Goal: Task Accomplishment & Management: Use online tool/utility

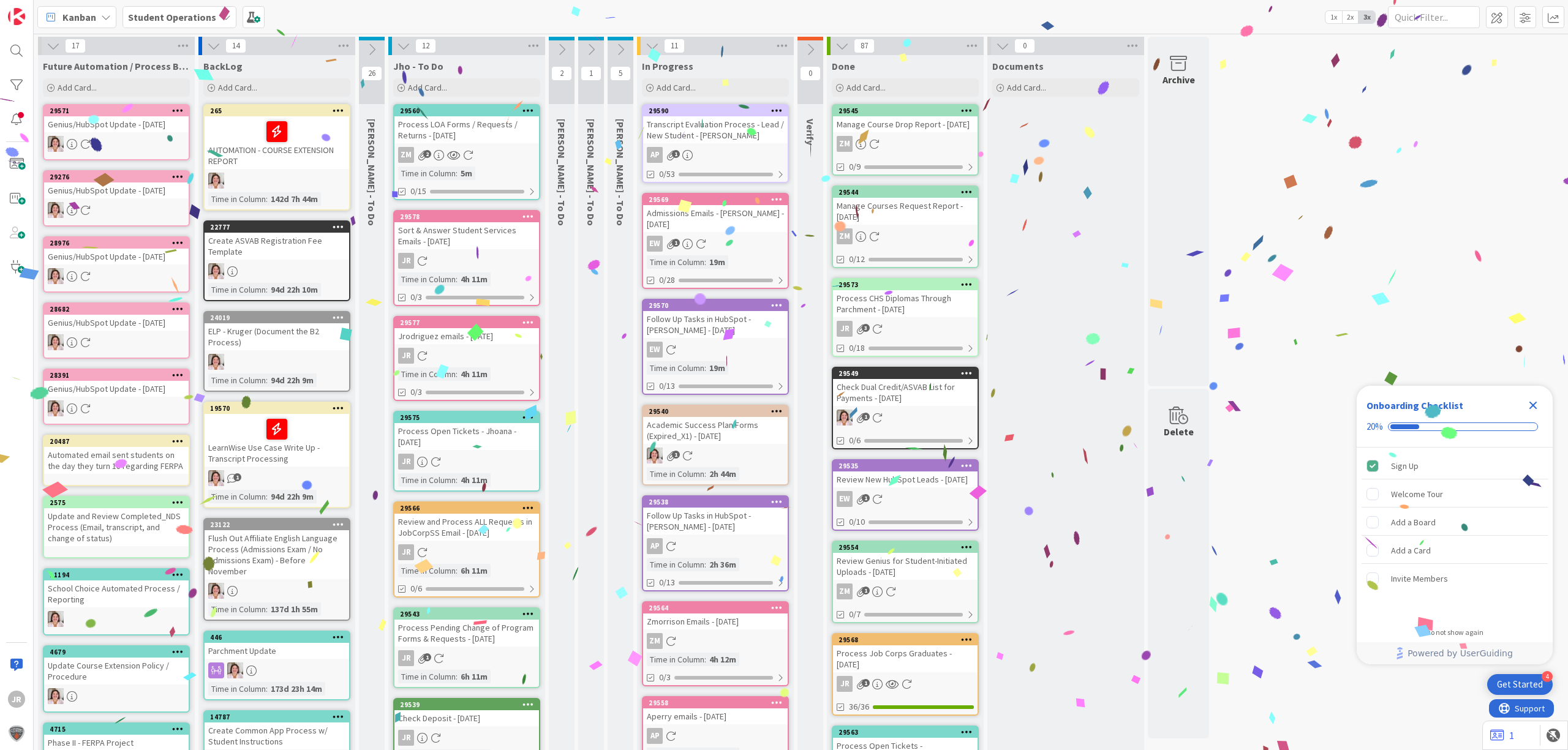
click at [916, 317] on div "Process CHS Diplomas Through Parchment - [DATE]" at bounding box center [905, 304] width 145 height 27
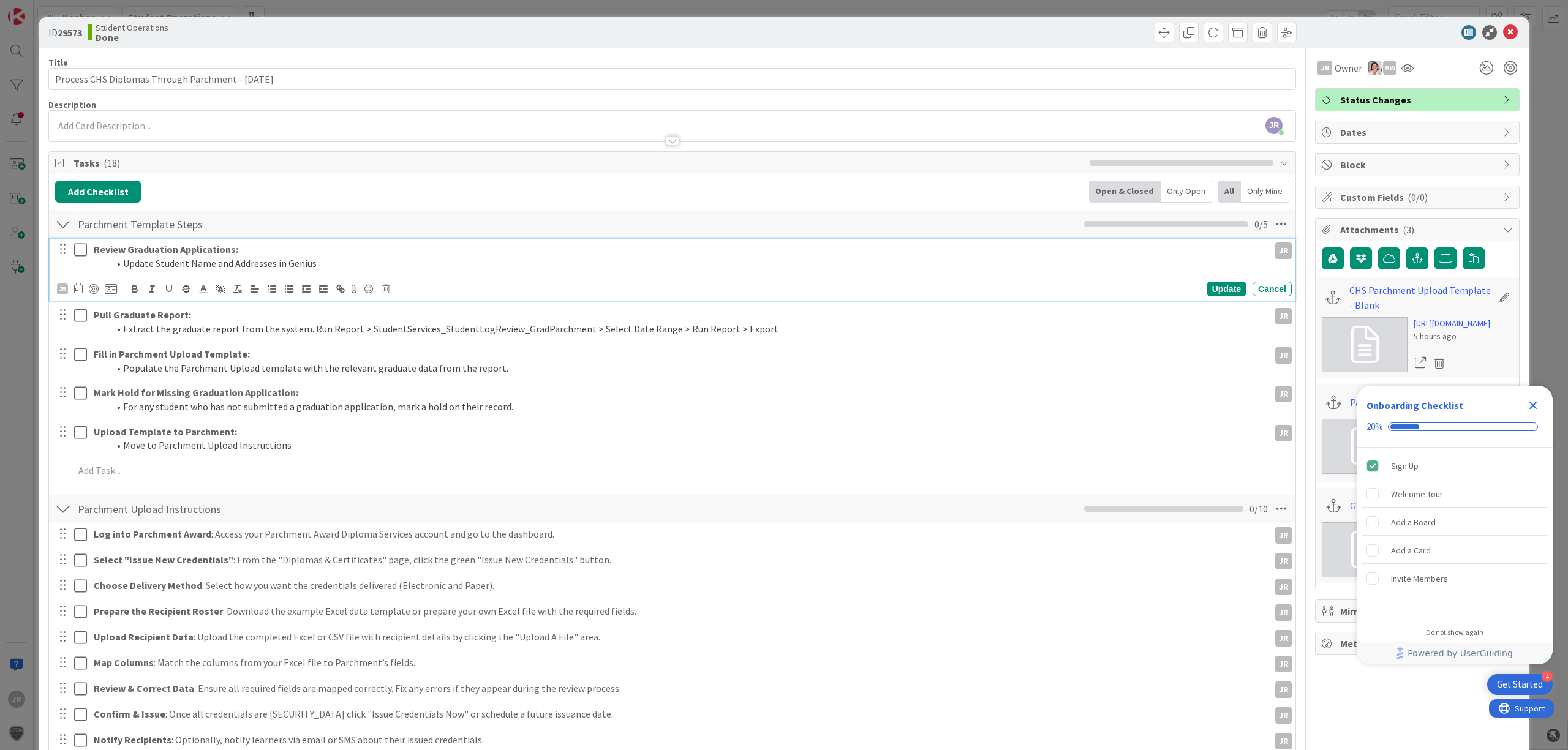
click at [79, 257] on icon at bounding box center [80, 249] width 13 height 15
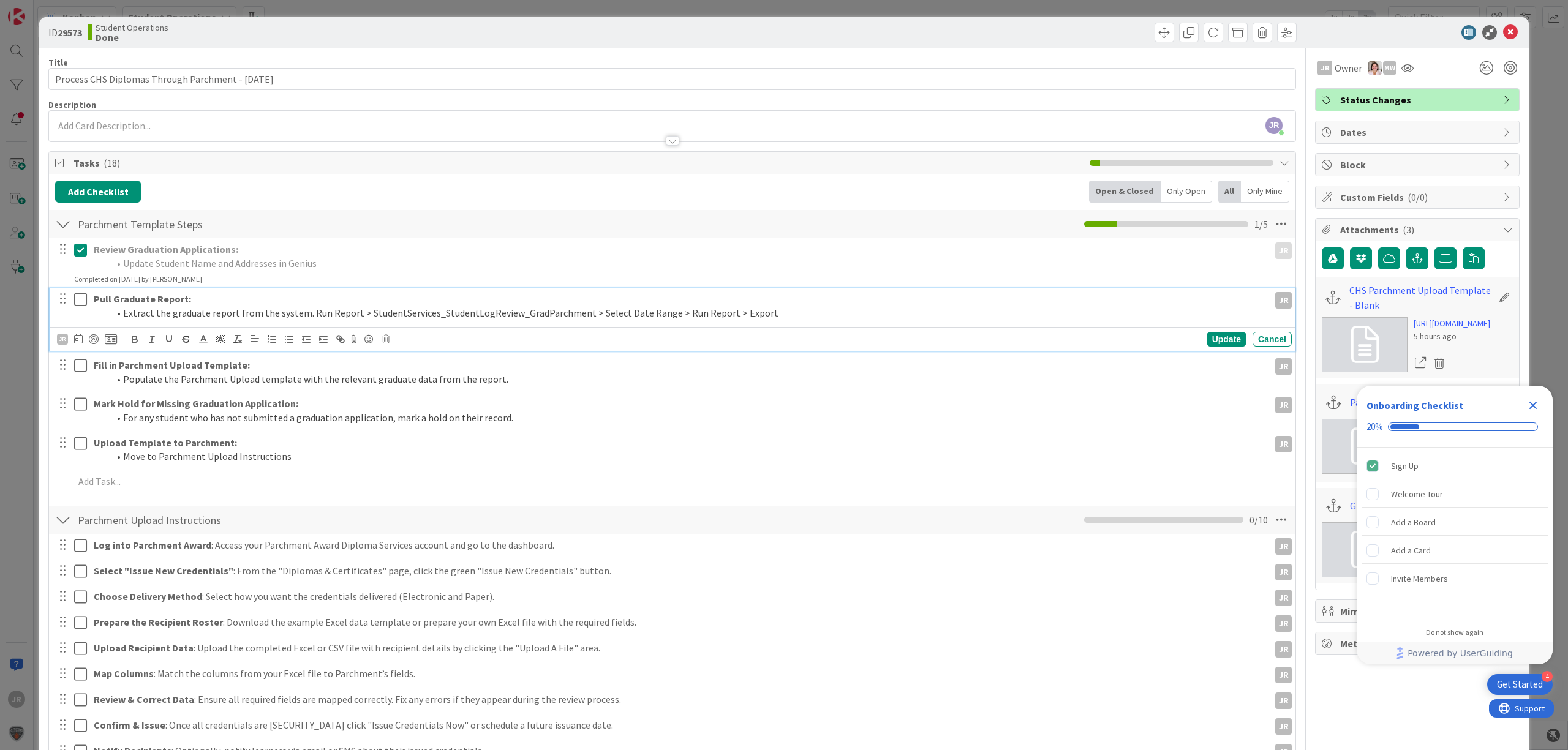
click at [85, 304] on icon at bounding box center [80, 299] width 13 height 15
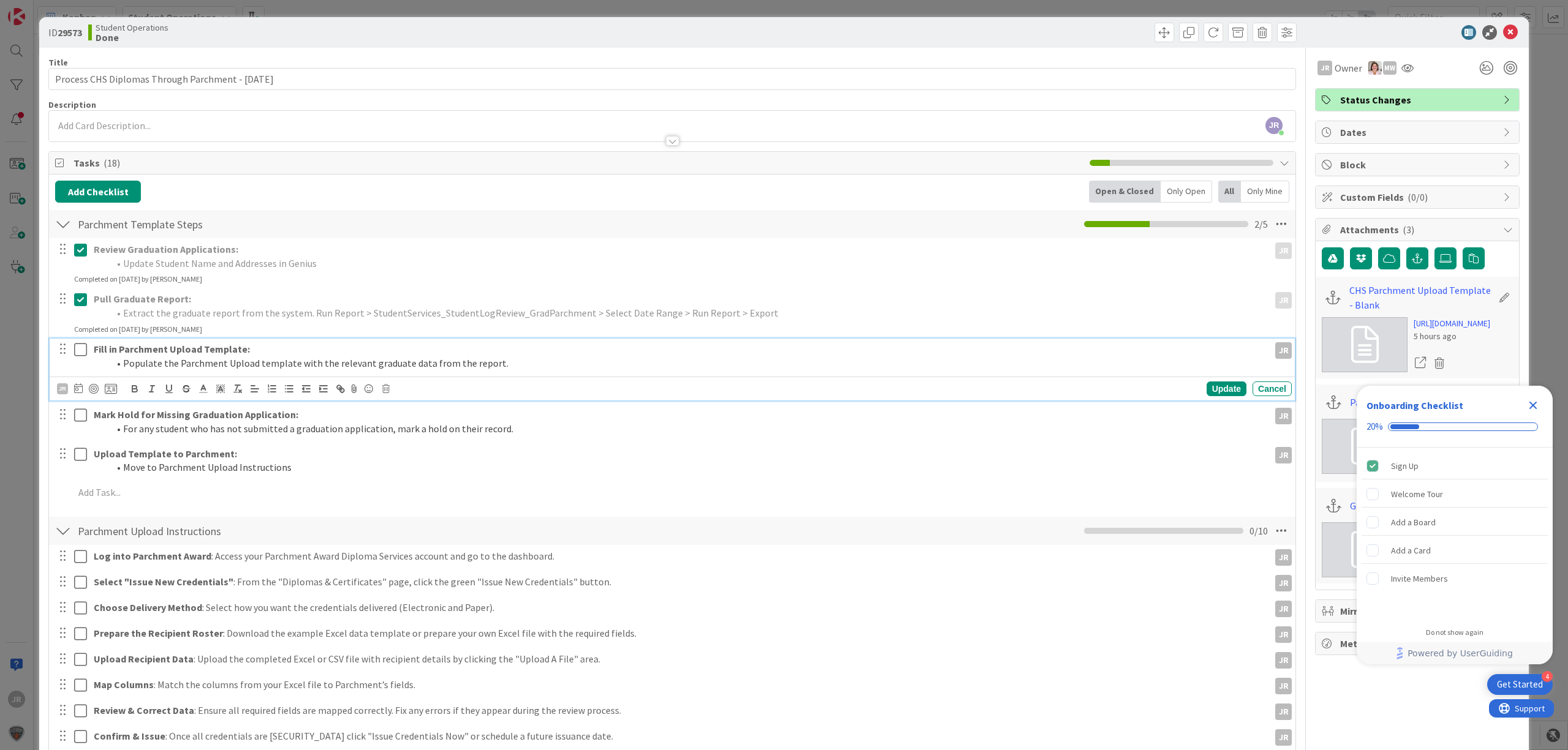
click at [77, 346] on icon at bounding box center [80, 349] width 13 height 15
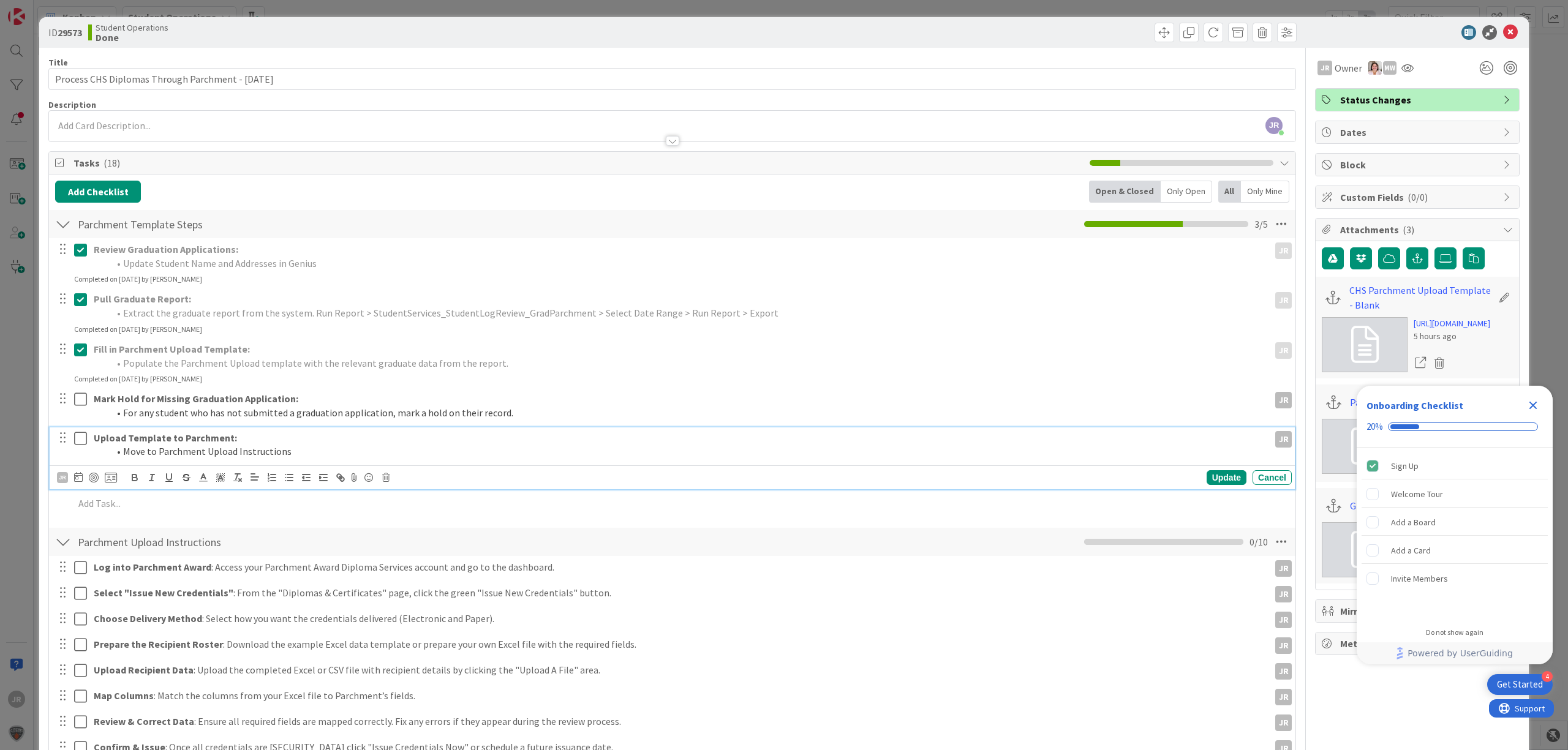
click at [77, 439] on icon at bounding box center [80, 438] width 13 height 15
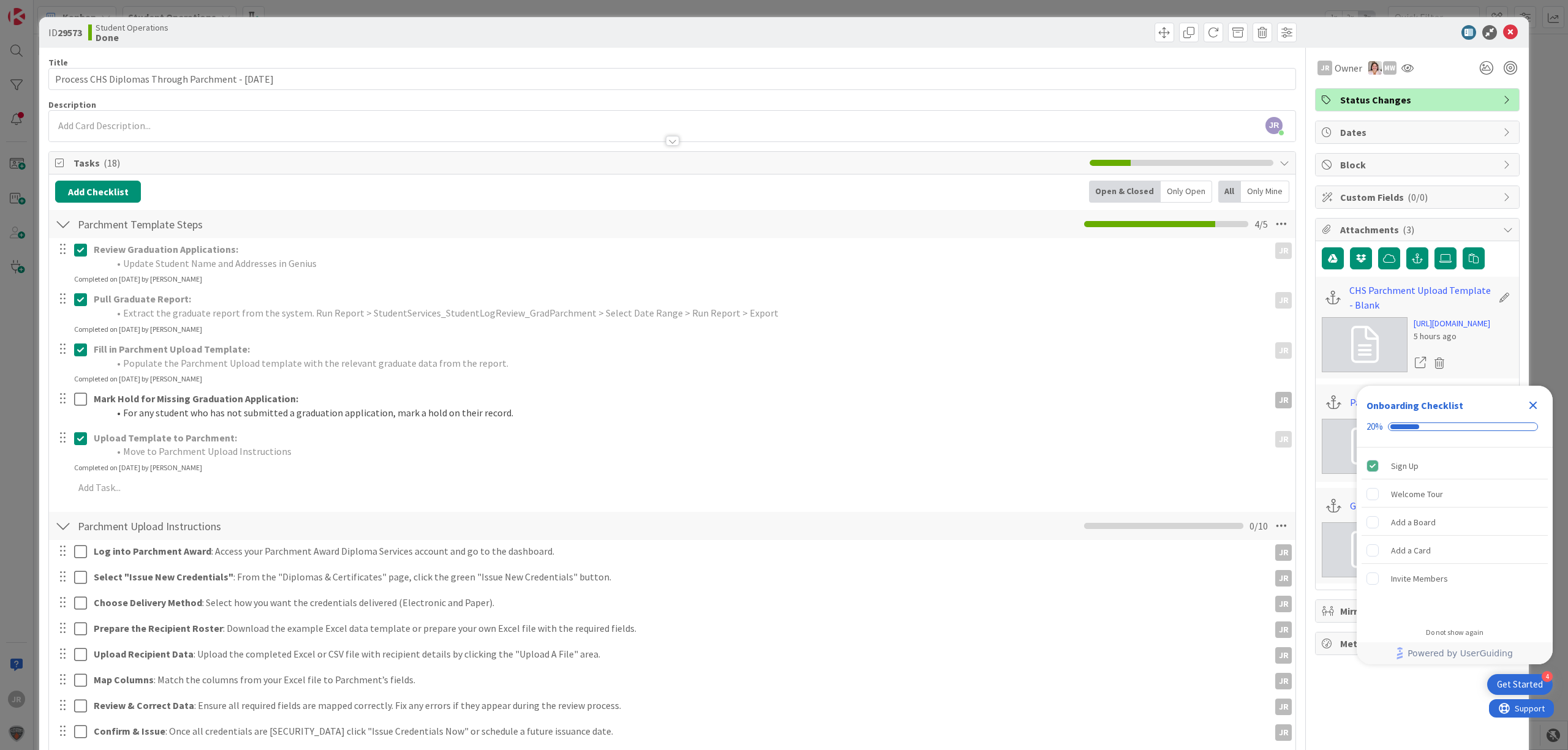
scroll to position [326, 0]
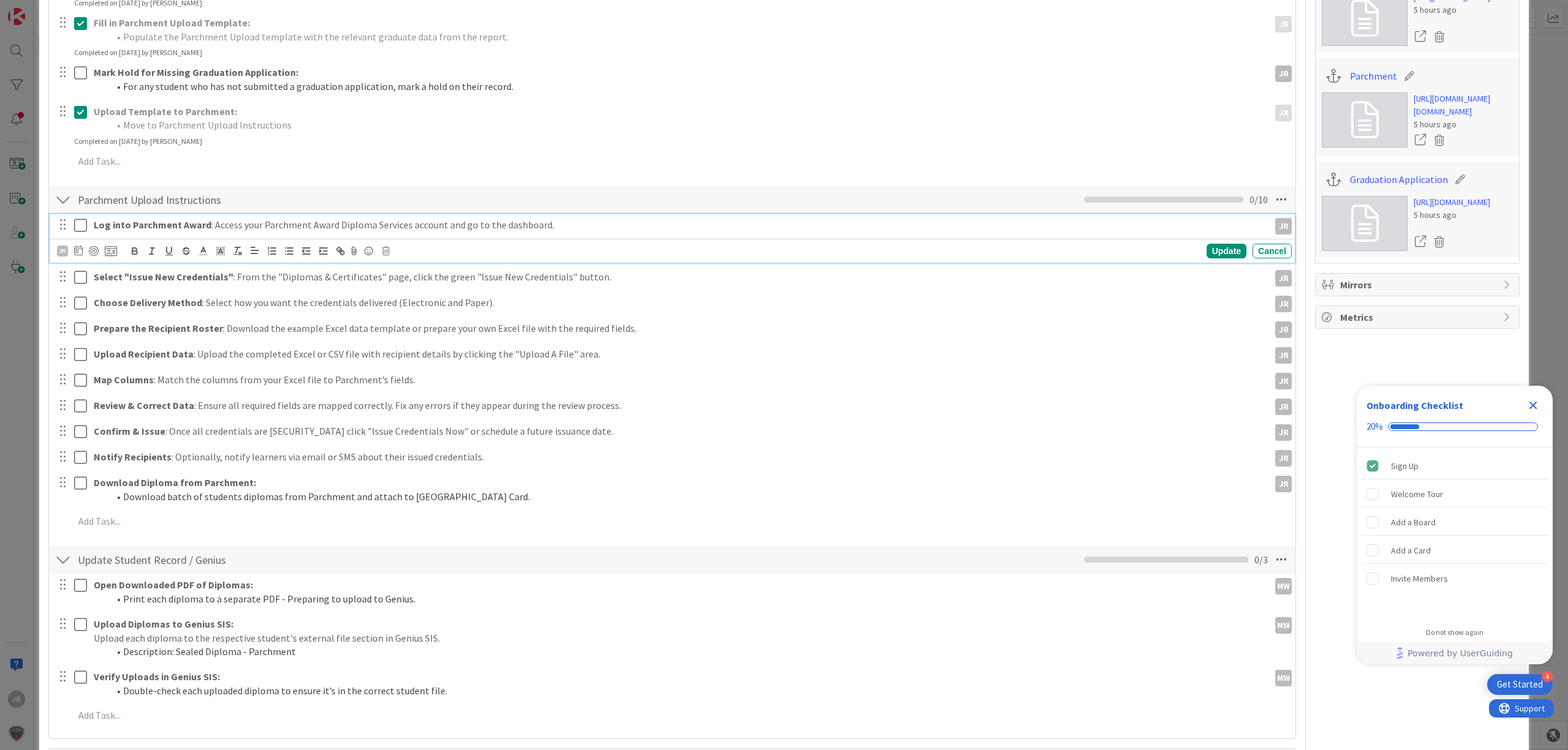
click at [82, 233] on icon at bounding box center [80, 225] width 13 height 15
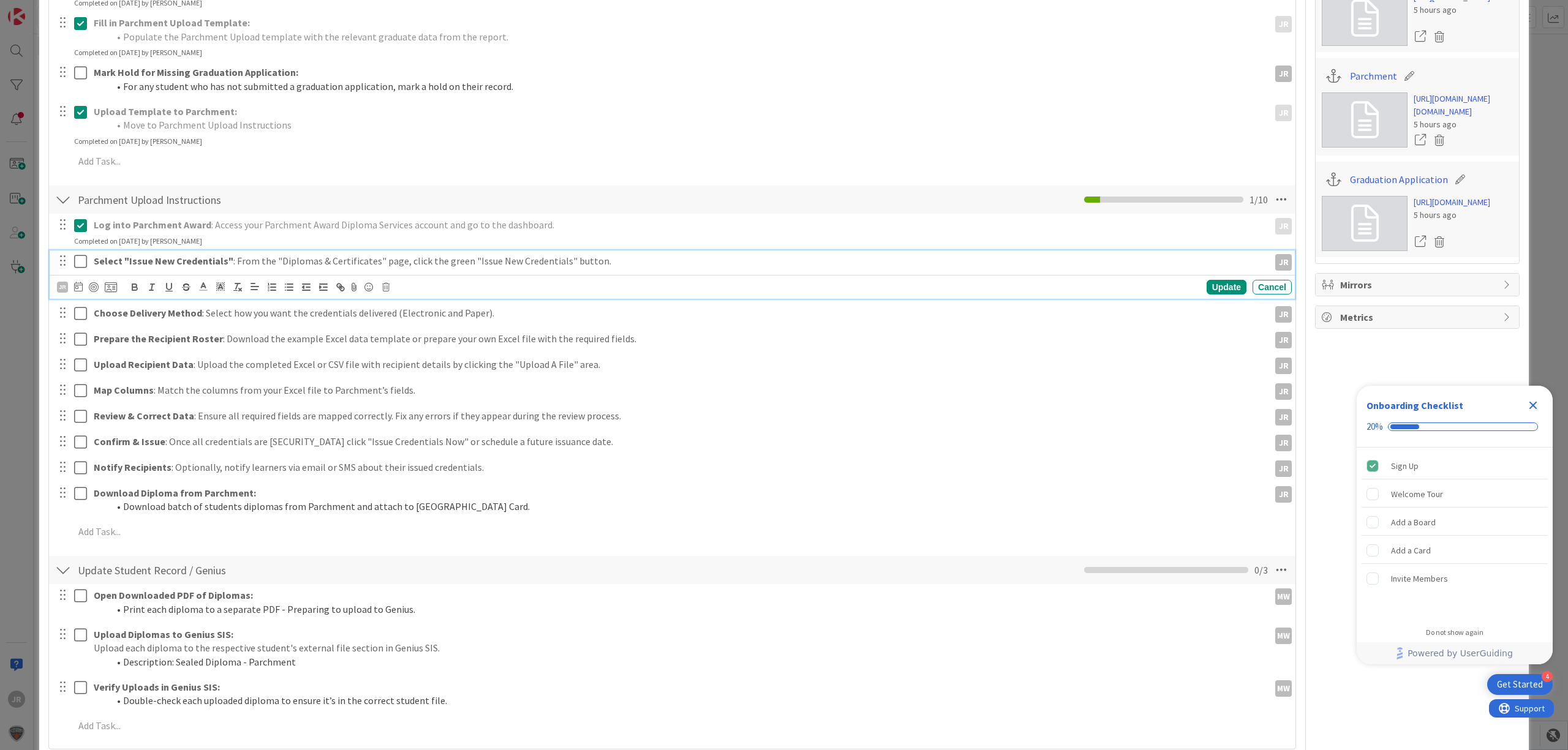
click at [80, 263] on icon at bounding box center [80, 261] width 13 height 15
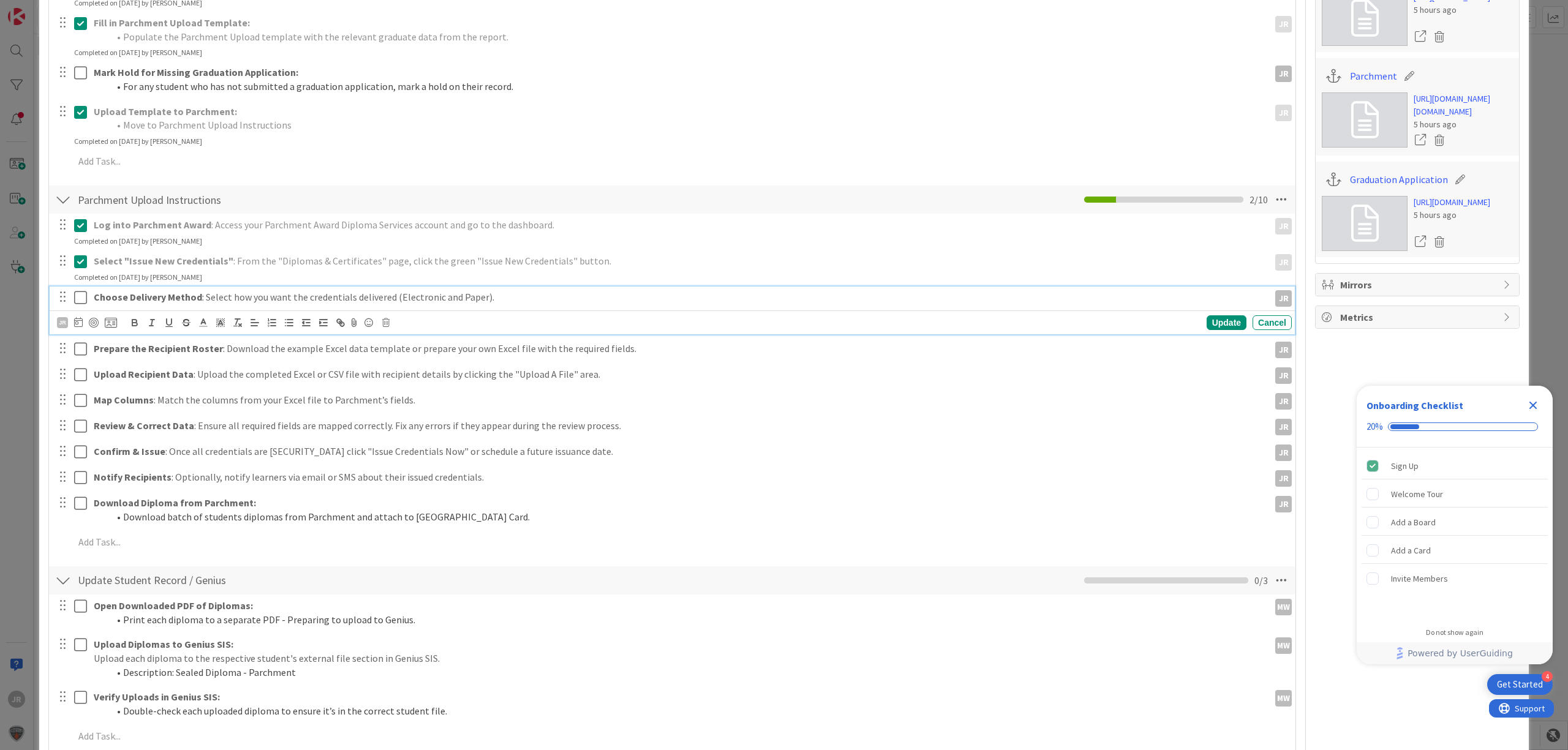
click at [80, 297] on icon at bounding box center [80, 297] width 13 height 15
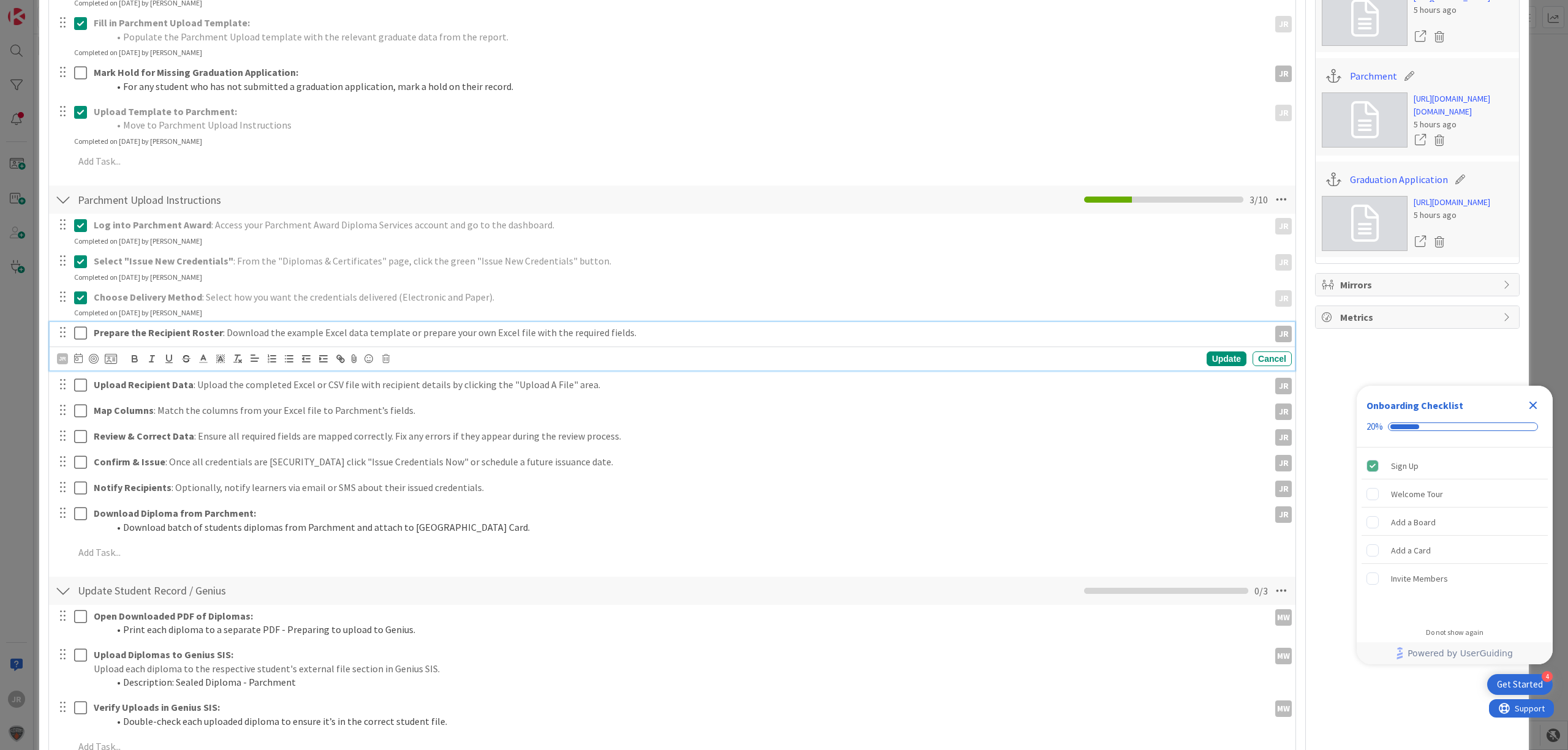
click at [80, 326] on button at bounding box center [81, 333] width 15 height 20
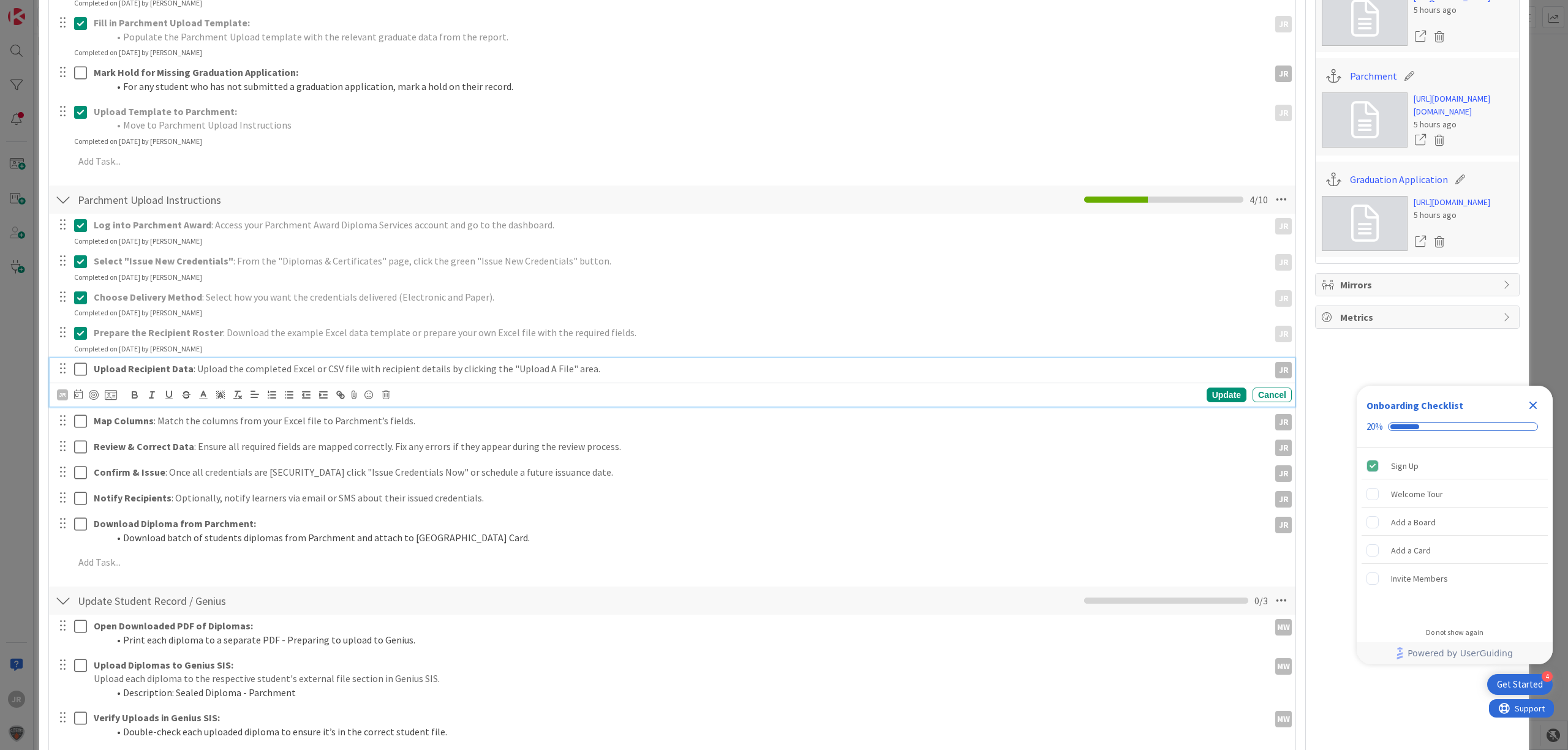
click at [84, 375] on icon at bounding box center [80, 369] width 13 height 15
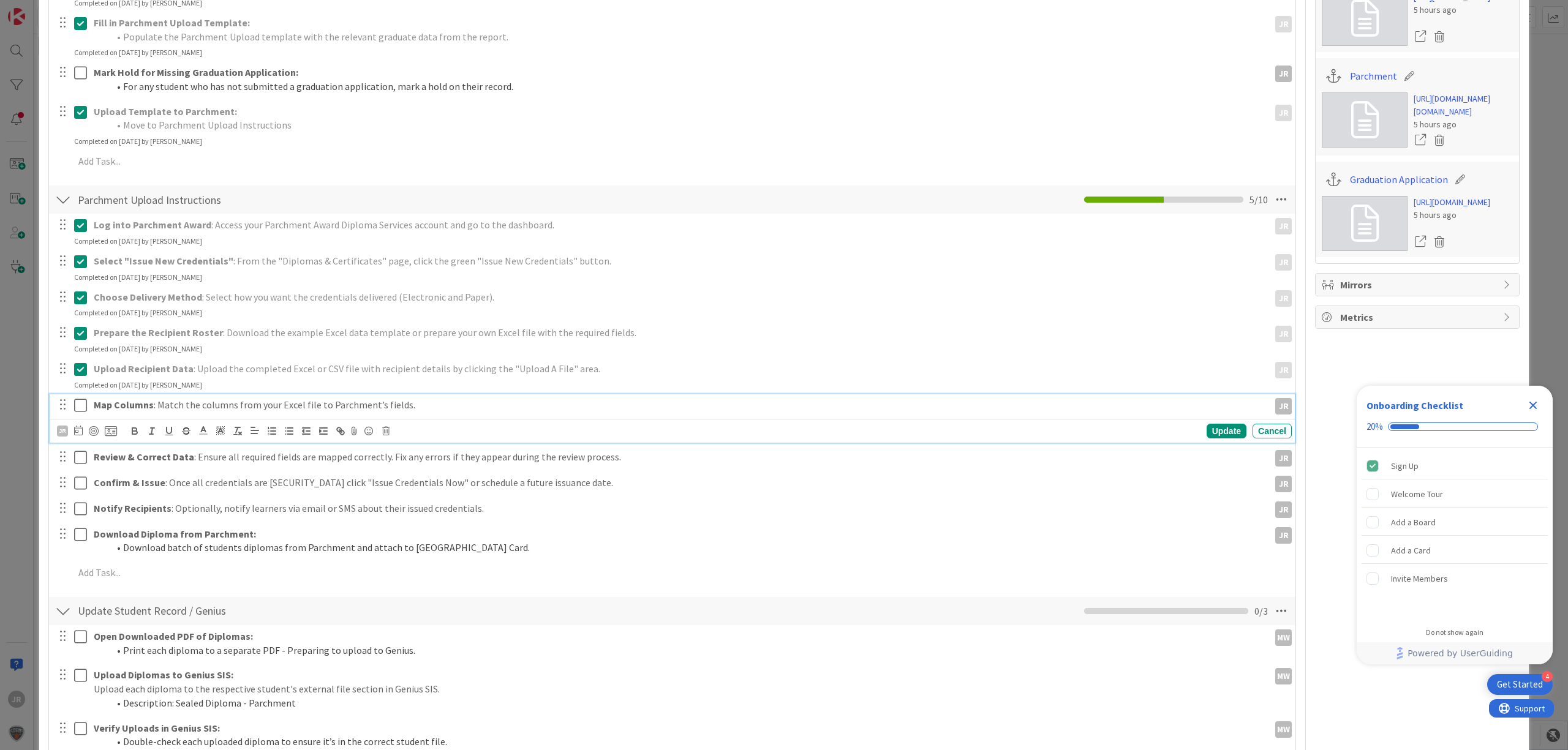
click at [82, 415] on button at bounding box center [81, 405] width 15 height 20
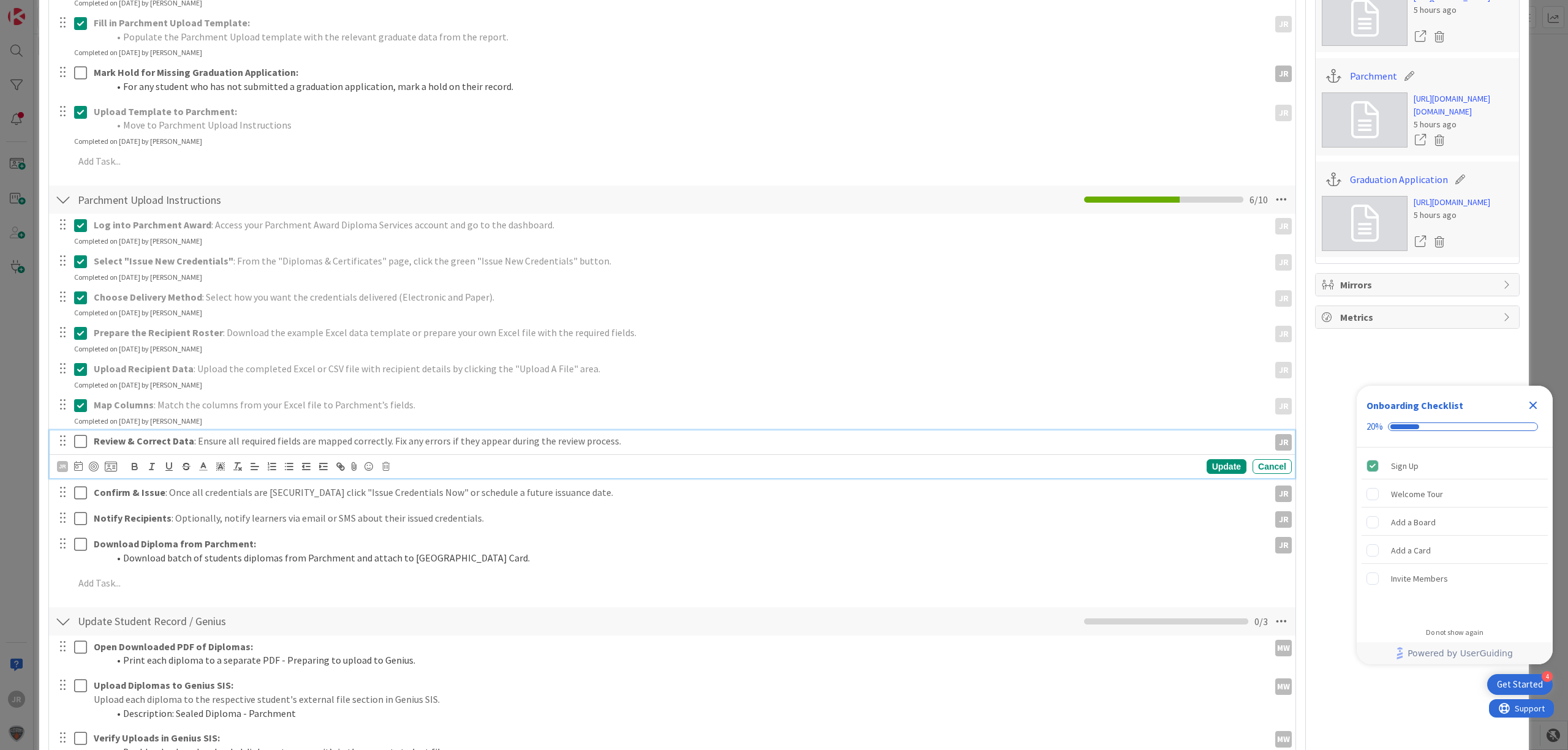
click at [78, 443] on icon at bounding box center [80, 441] width 13 height 15
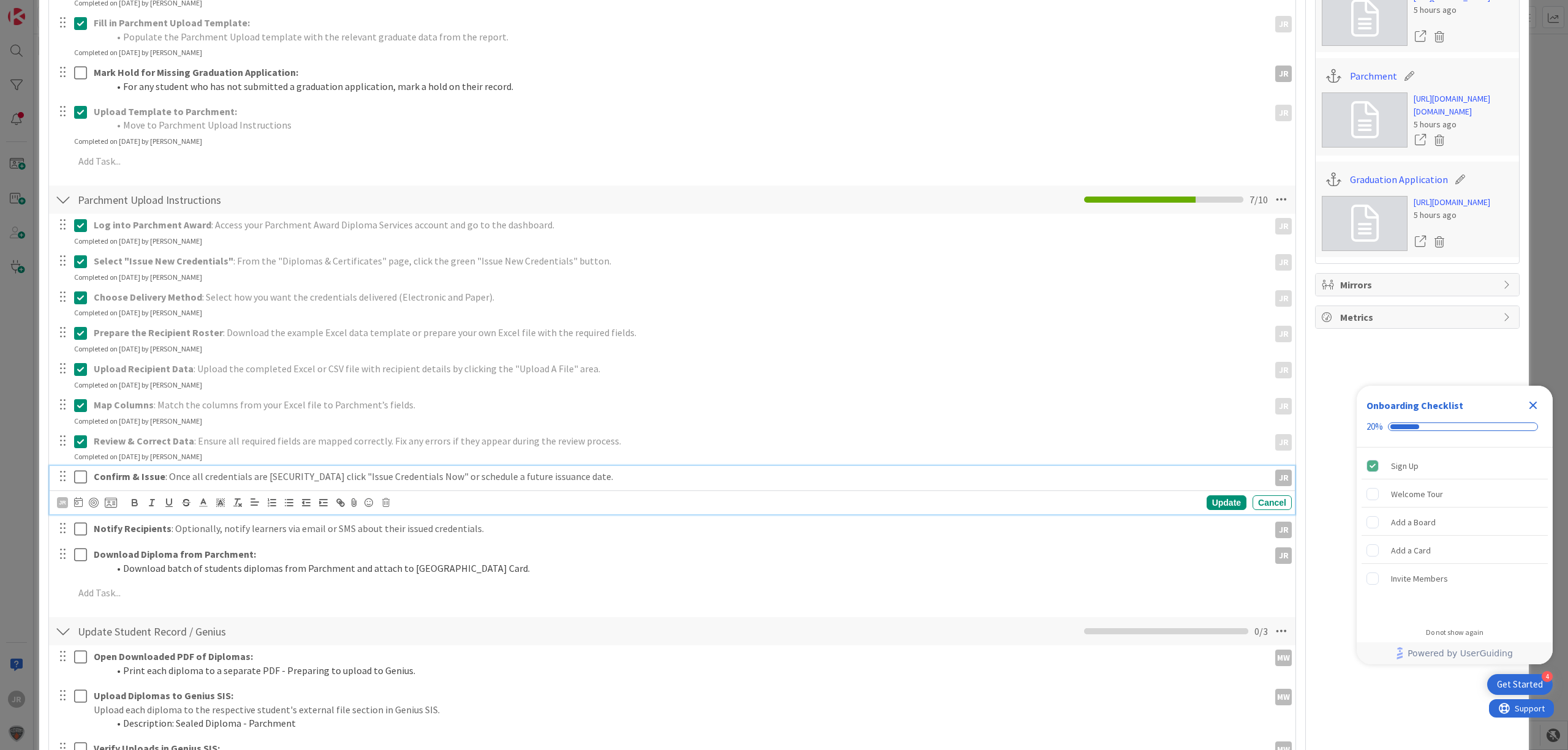
click at [81, 468] on button at bounding box center [81, 477] width 15 height 20
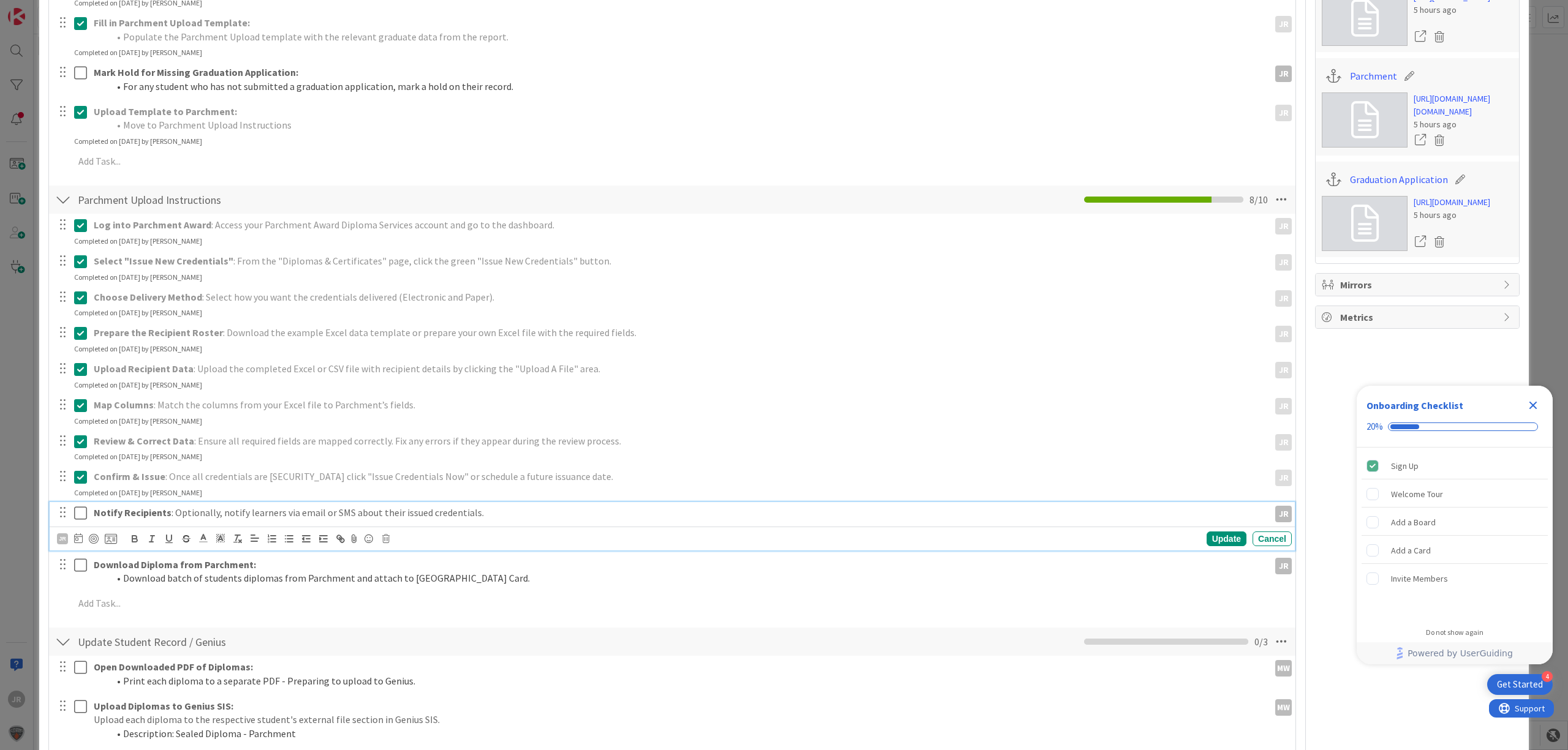
click at [81, 504] on button at bounding box center [81, 513] width 15 height 20
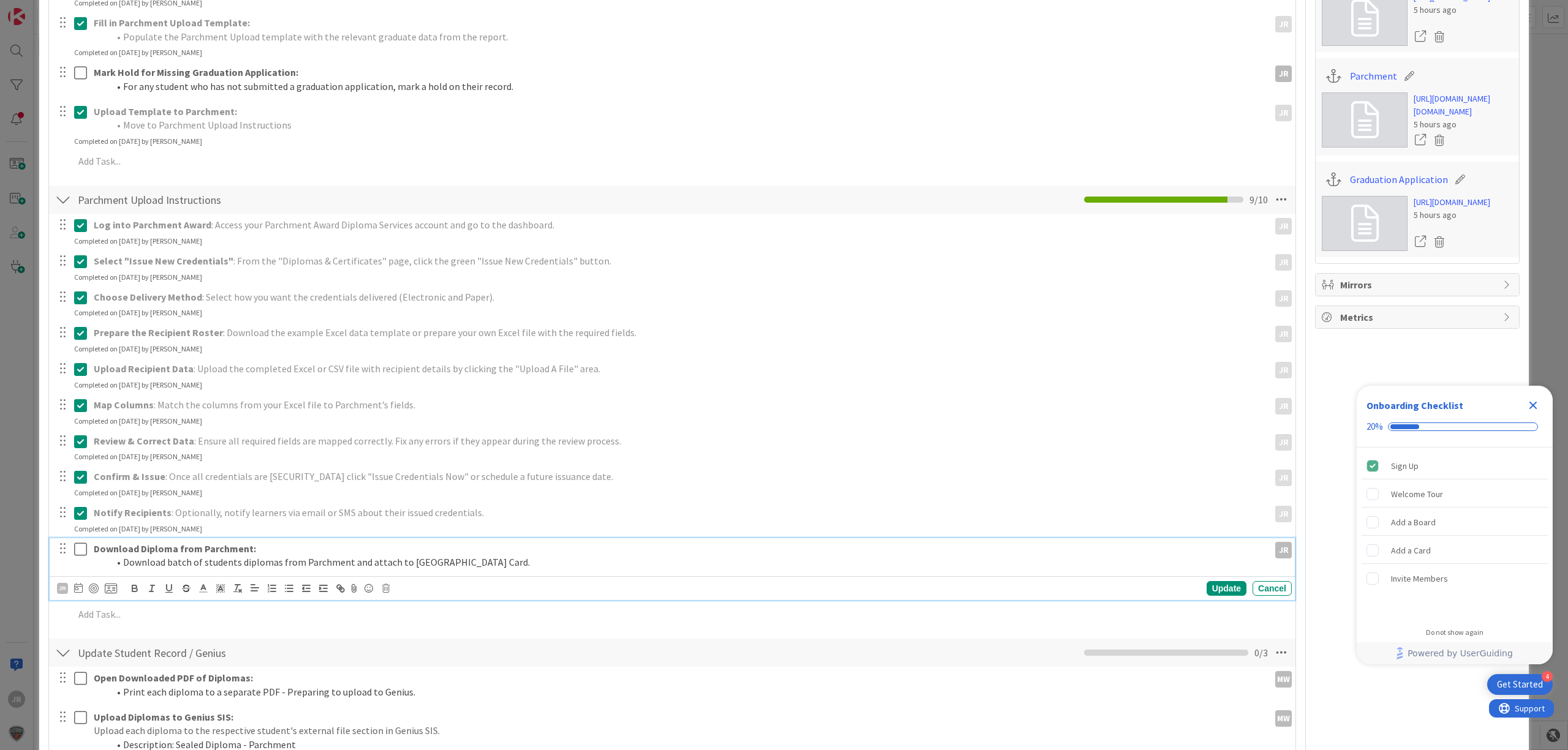
click at [77, 541] on button at bounding box center [81, 549] width 15 height 20
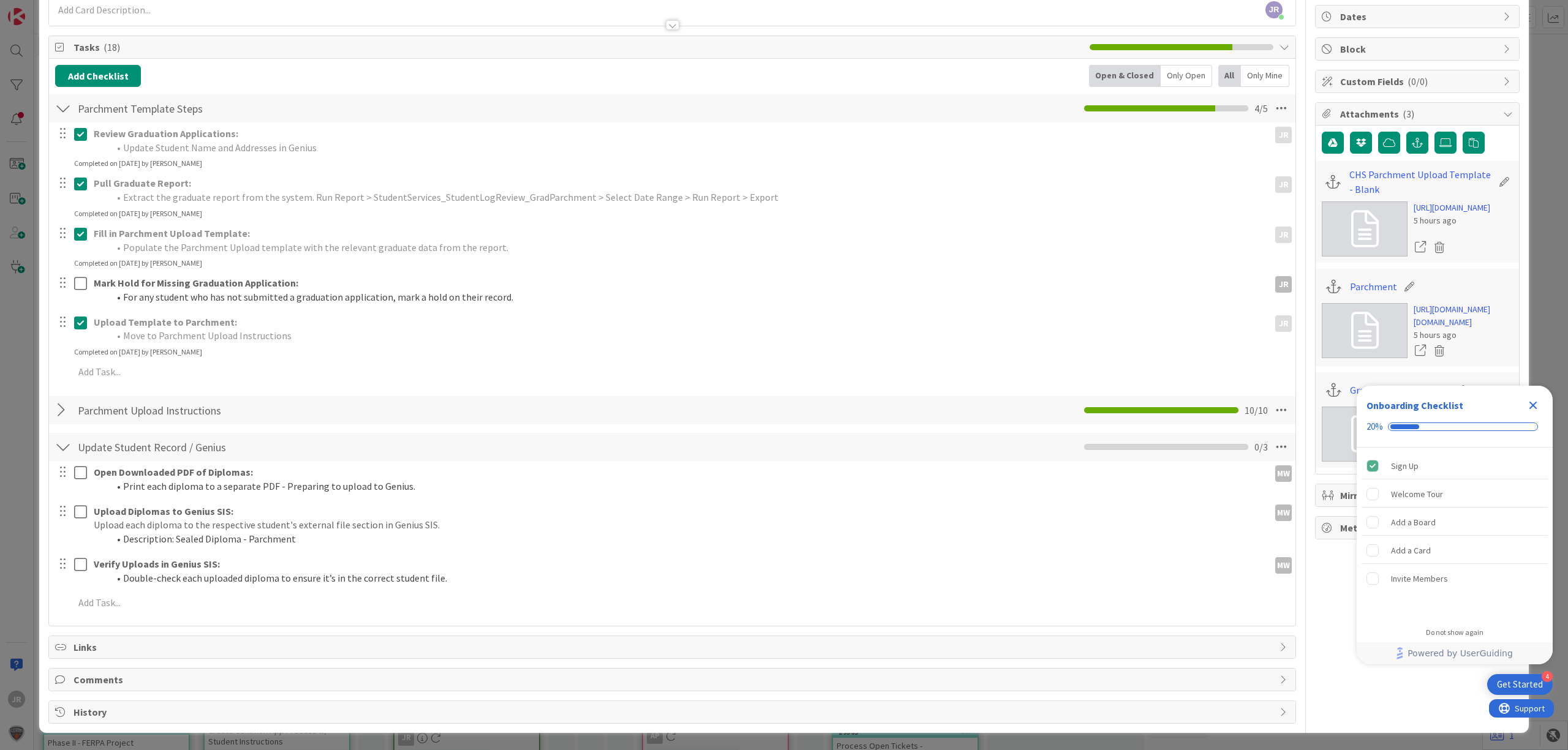
scroll to position [246, 0]
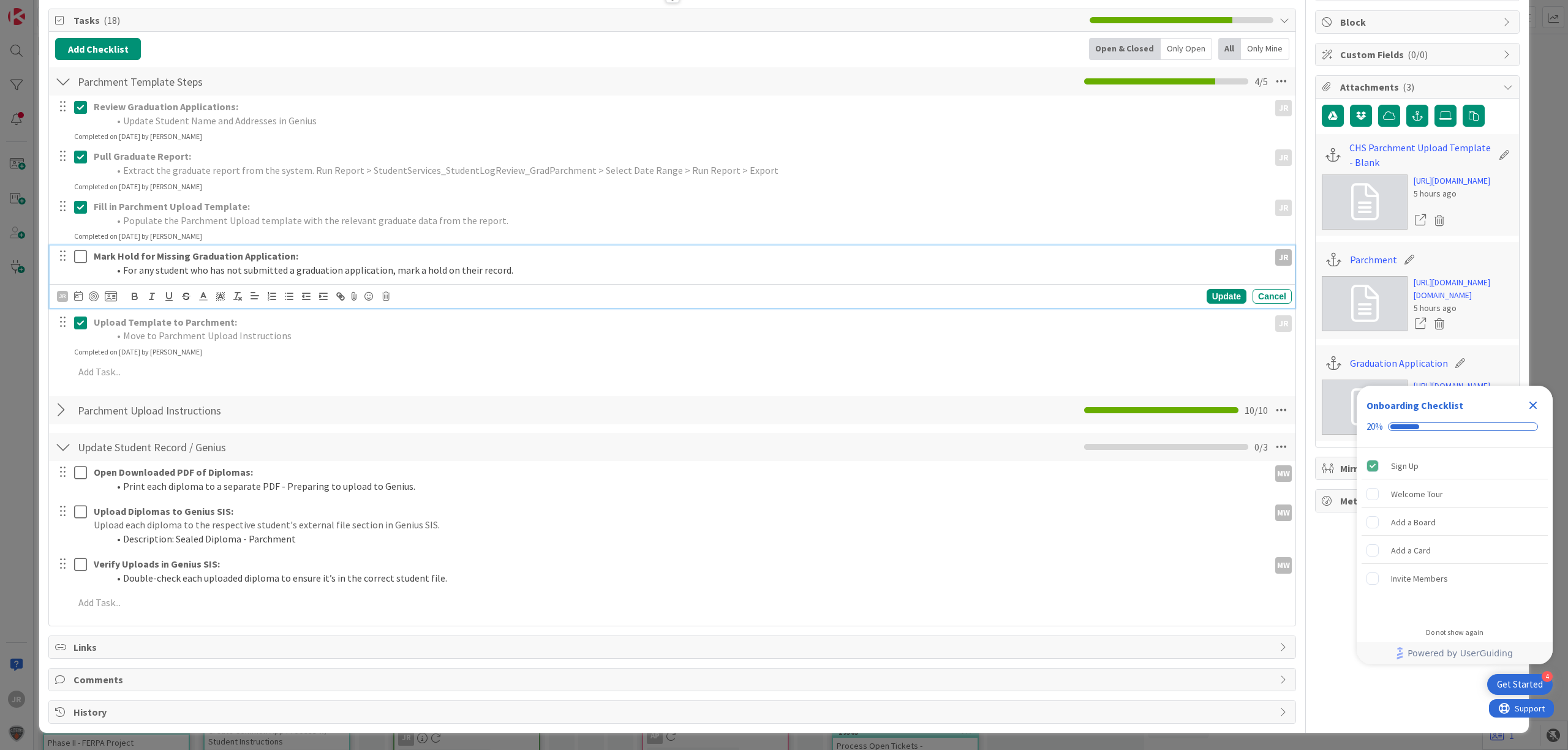
click at [86, 249] on icon at bounding box center [80, 256] width 13 height 15
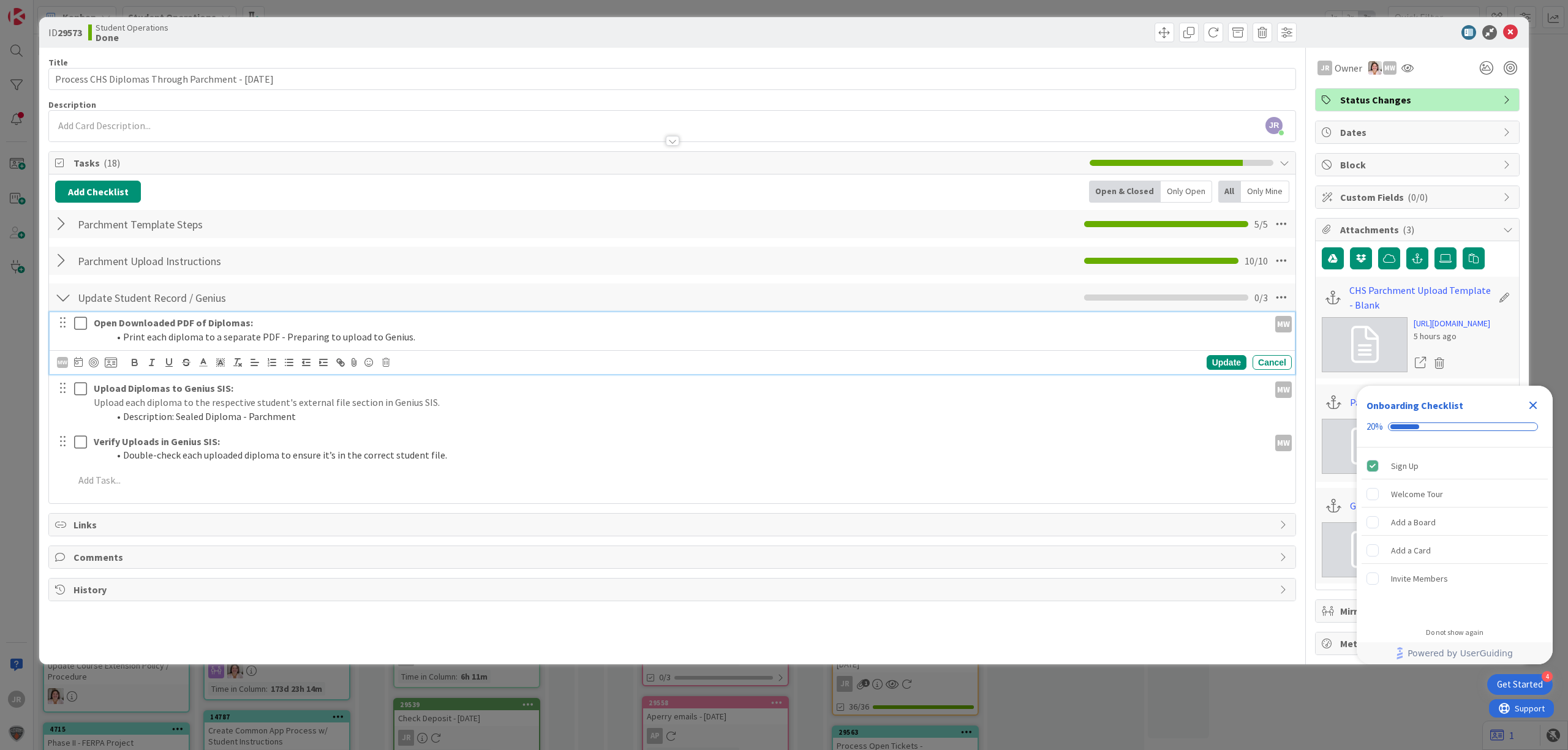
click at [84, 316] on icon at bounding box center [80, 323] width 13 height 15
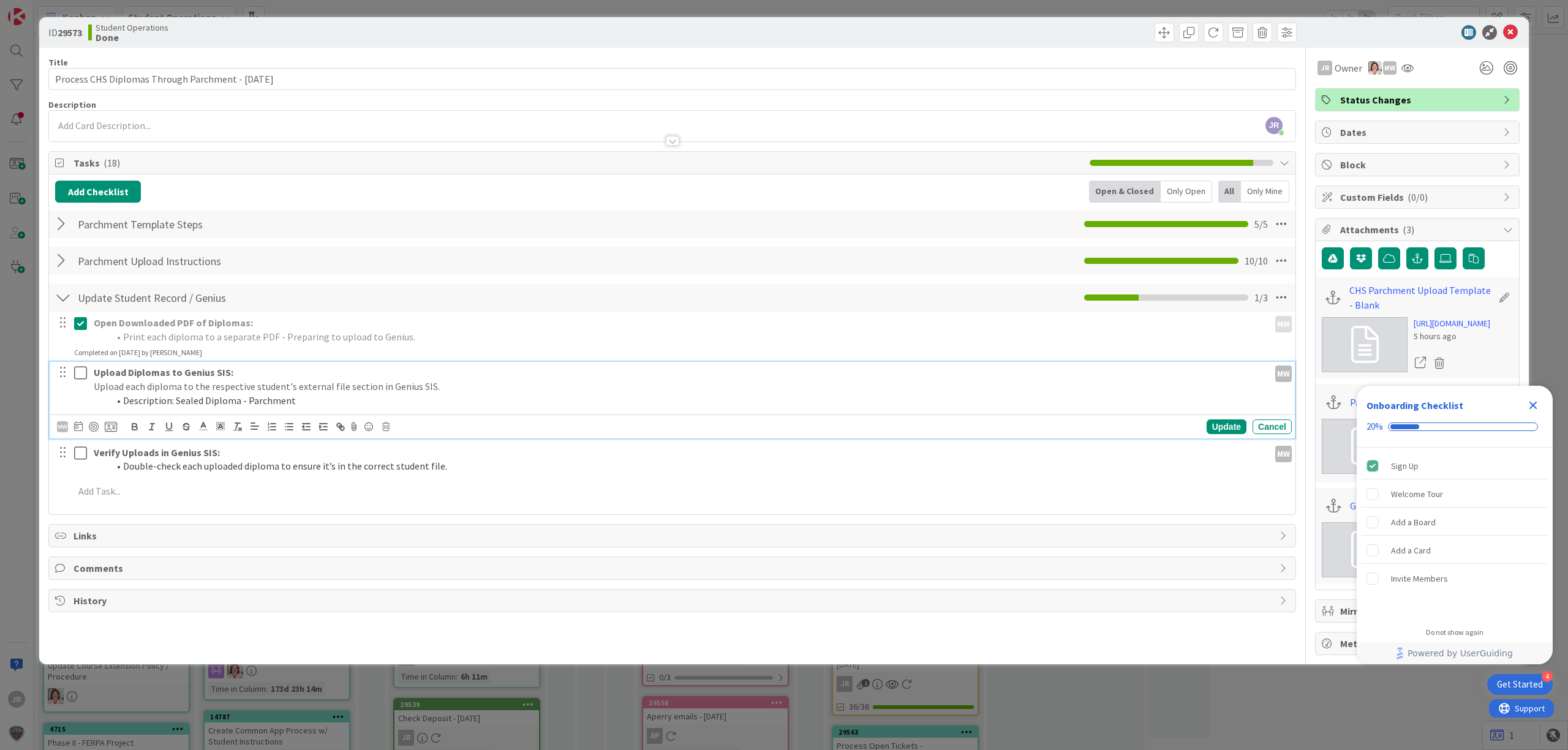
click at [79, 366] on icon at bounding box center [80, 372] width 13 height 15
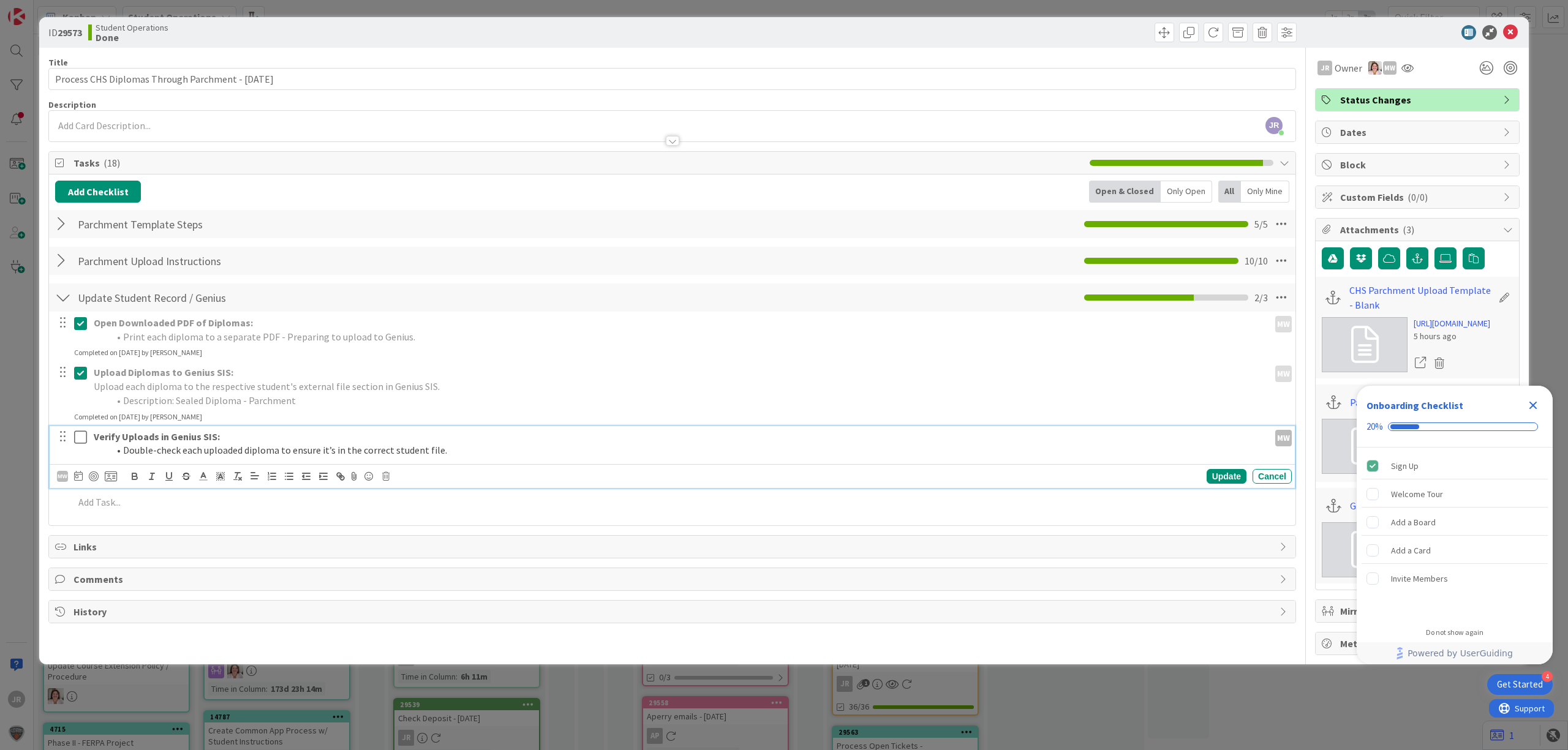
click at [80, 430] on icon at bounding box center [80, 437] width 13 height 15
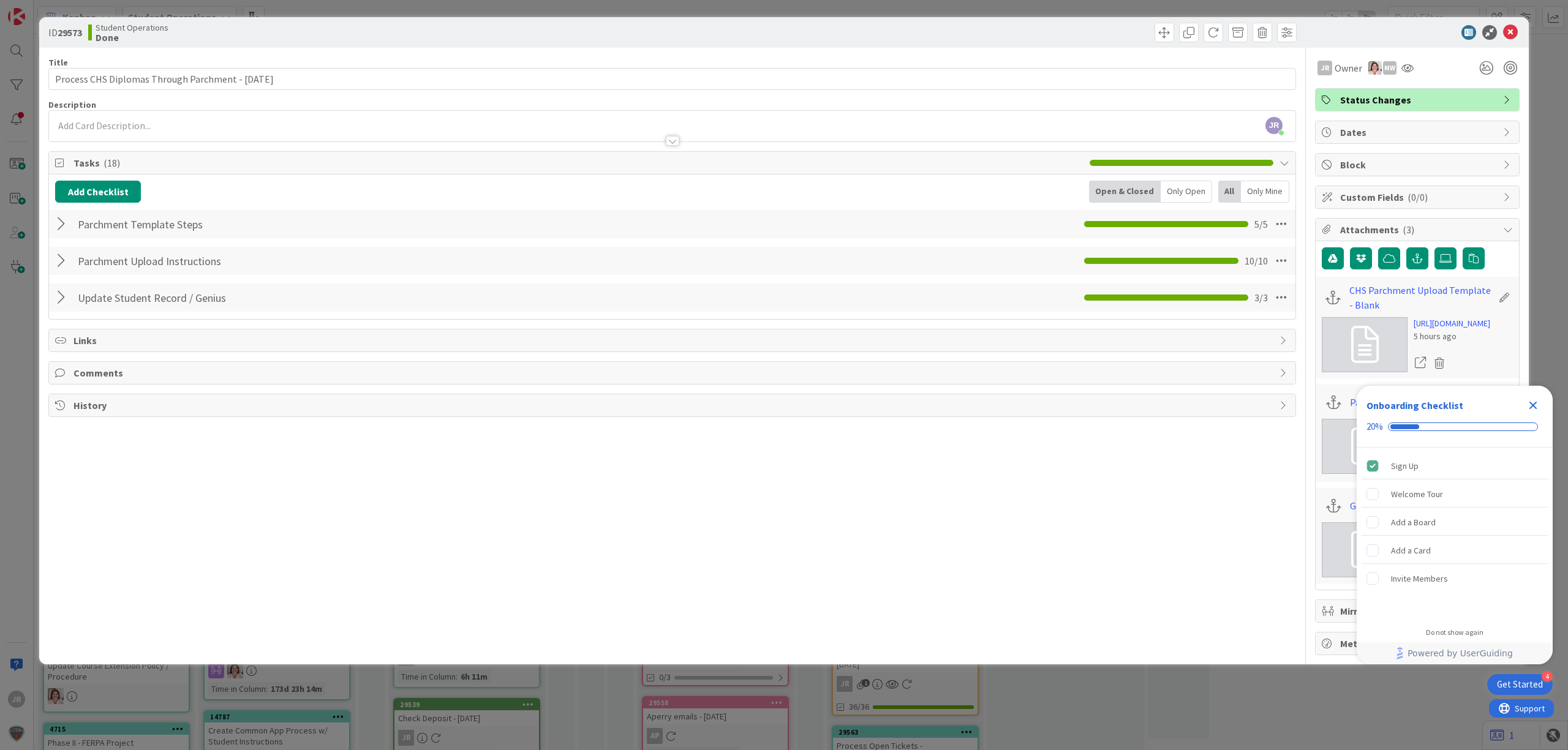
scroll to position [0, 0]
click at [1074, 15] on div "ID 29573 Student Operations Done Title 51 / 128 Process CHS Diplomas Through Pa…" at bounding box center [784, 375] width 1568 height 750
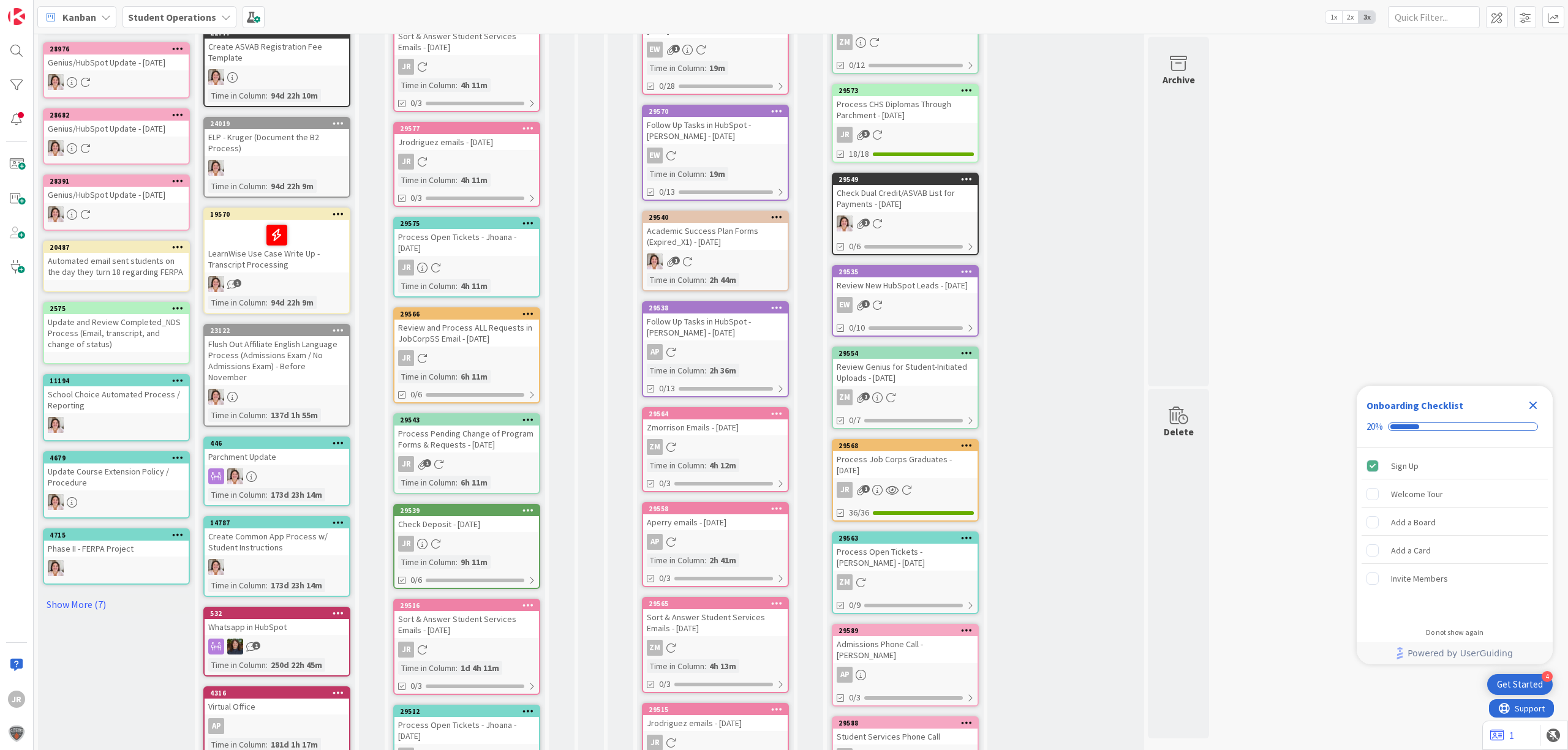
scroll to position [245, 0]
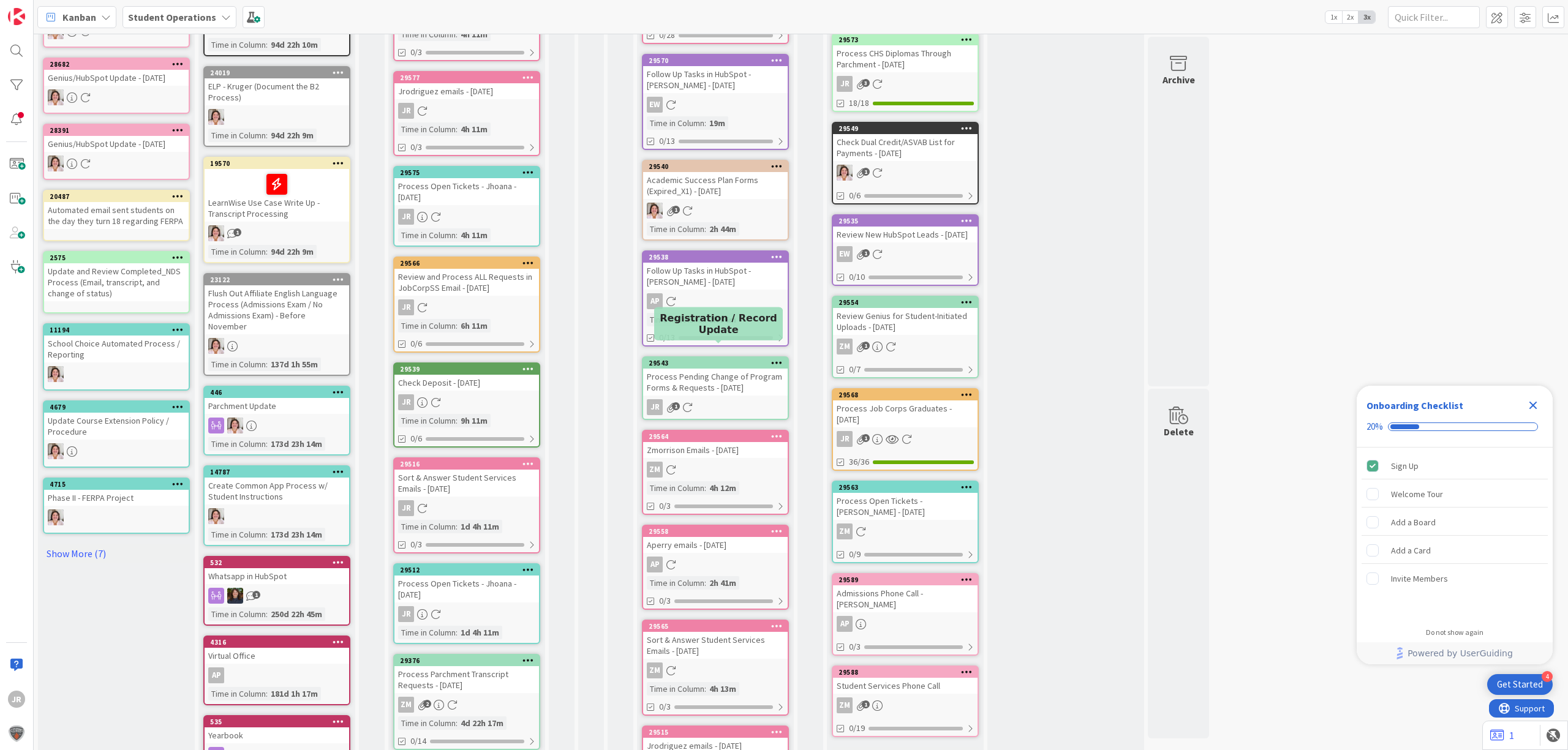
click at [736, 369] on div "Process Pending Change of Program Forms & Requests - [DATE]" at bounding box center [715, 382] width 145 height 27
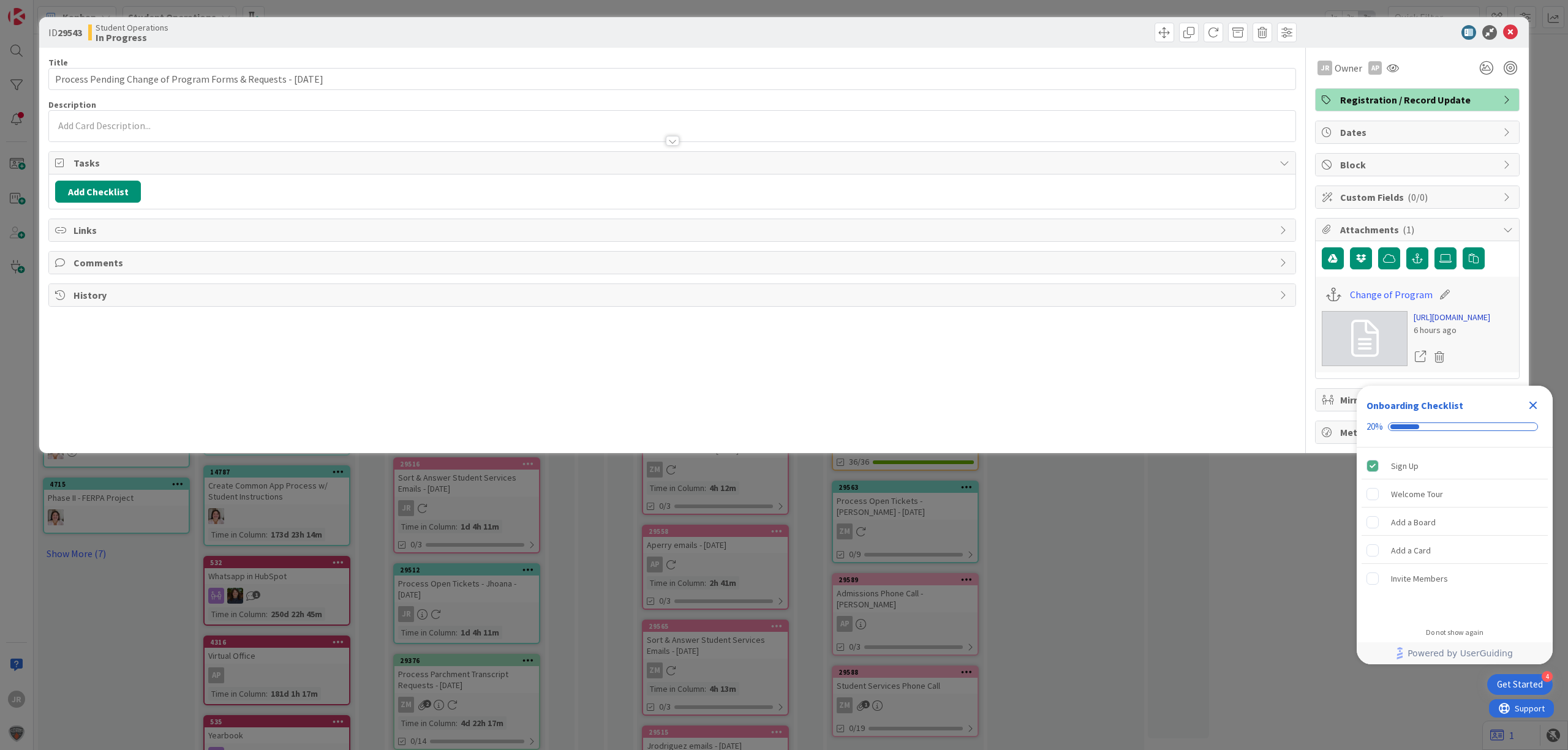
click at [1426, 318] on link "[URL][DOMAIN_NAME]" at bounding box center [1452, 318] width 76 height 13
click at [1170, 32] on span at bounding box center [1164, 32] width 20 height 20
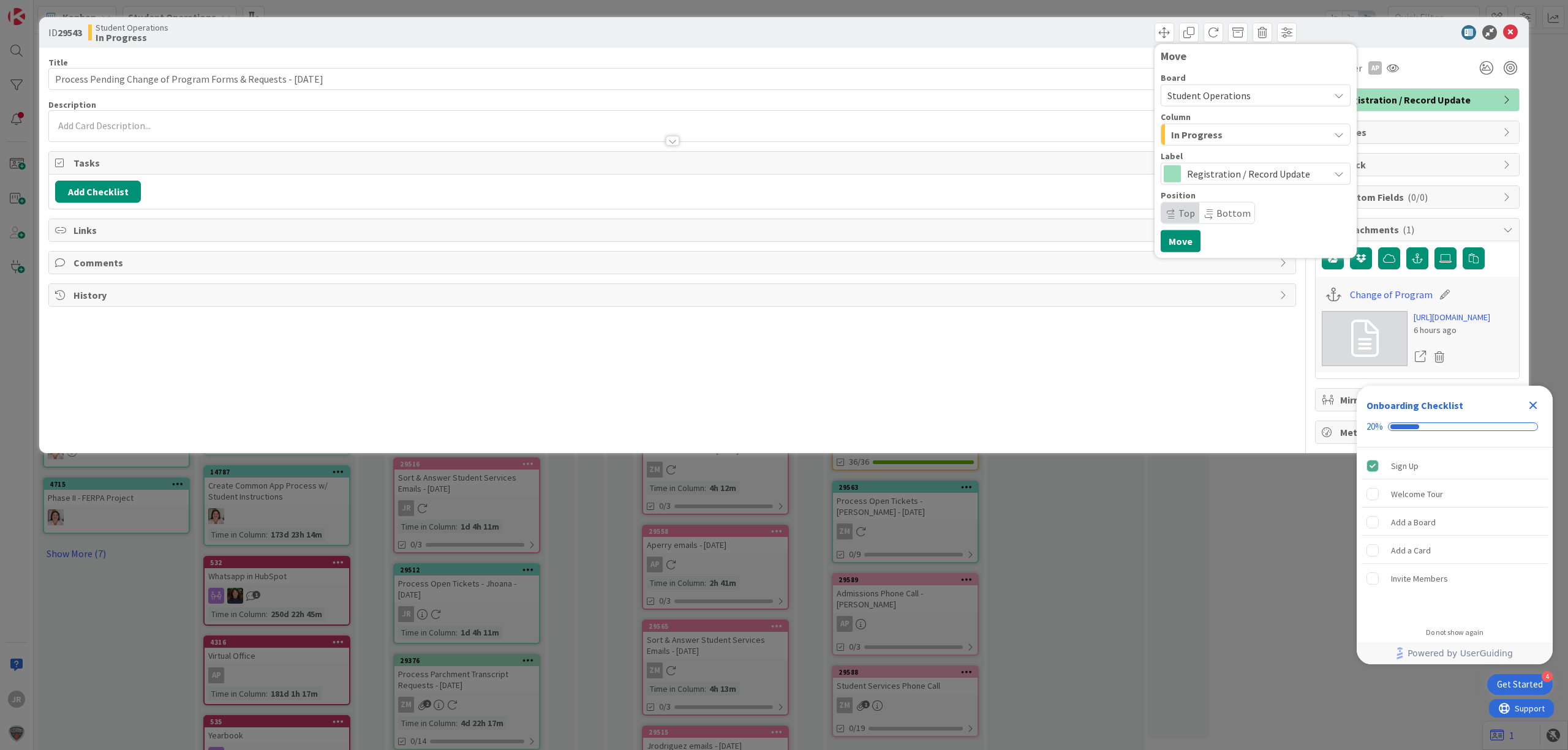
click at [1224, 128] on div "In Progress" at bounding box center [1248, 134] width 161 height 20
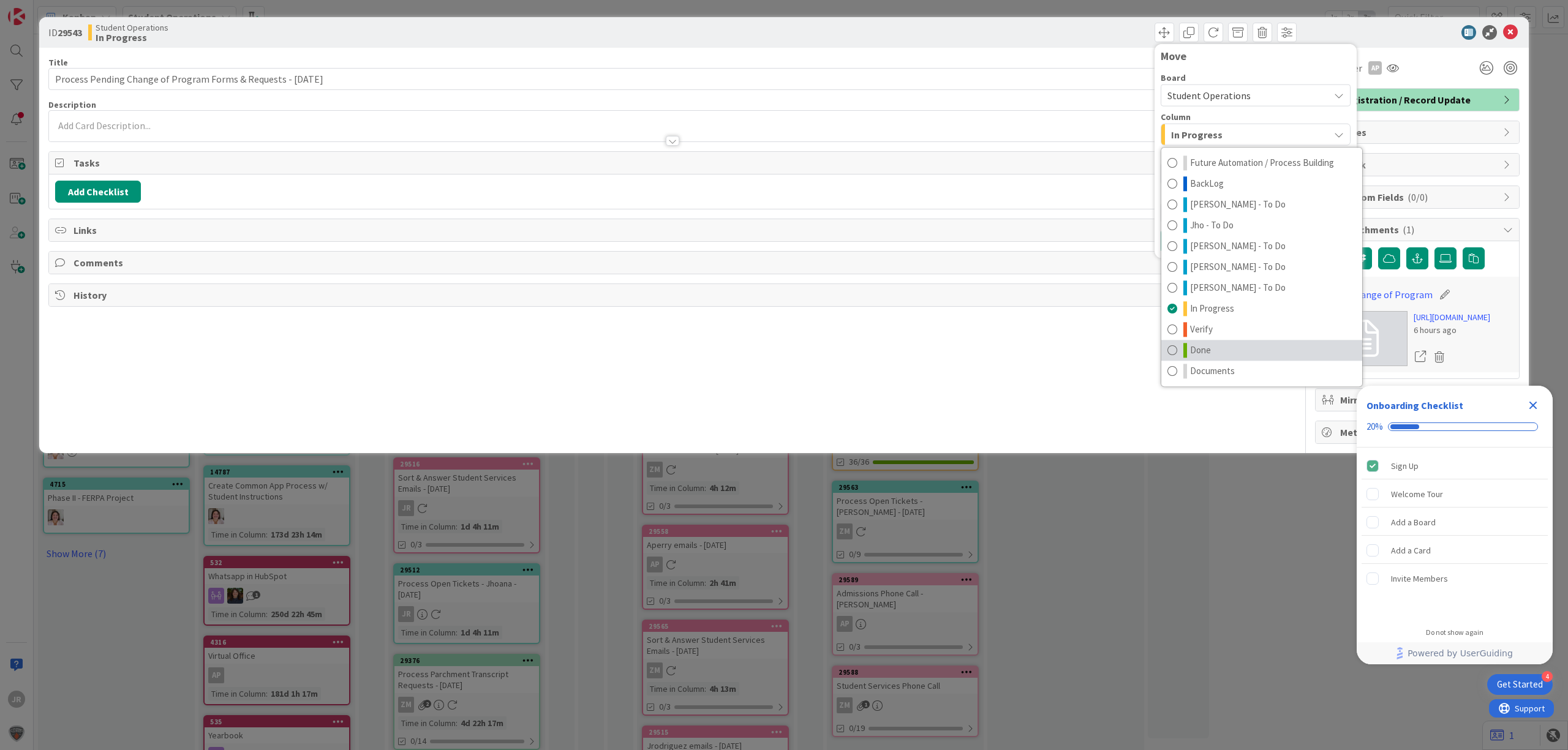
click at [1236, 345] on link "Done" at bounding box center [1262, 350] width 201 height 21
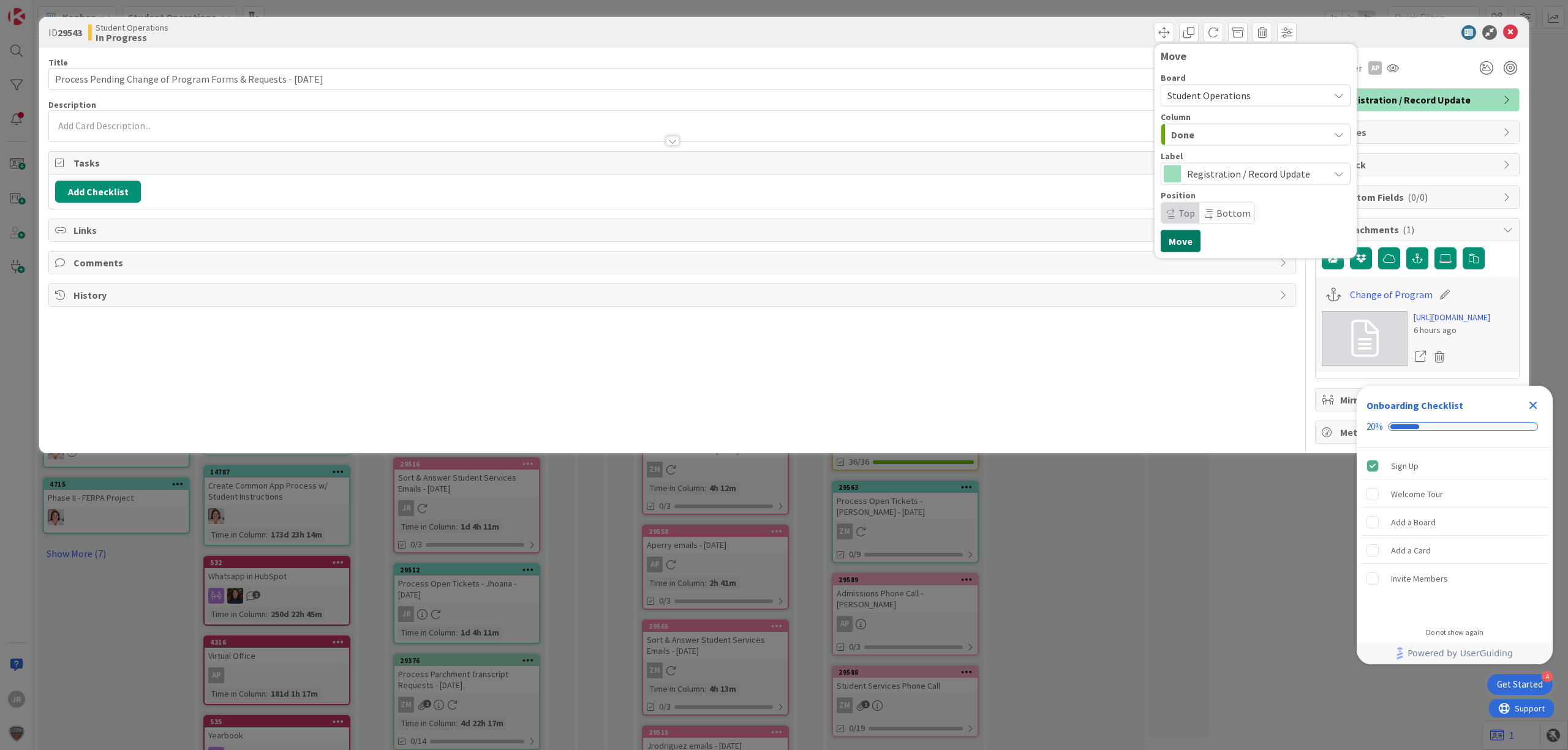
click at [1187, 244] on button "Move" at bounding box center [1180, 241] width 40 height 22
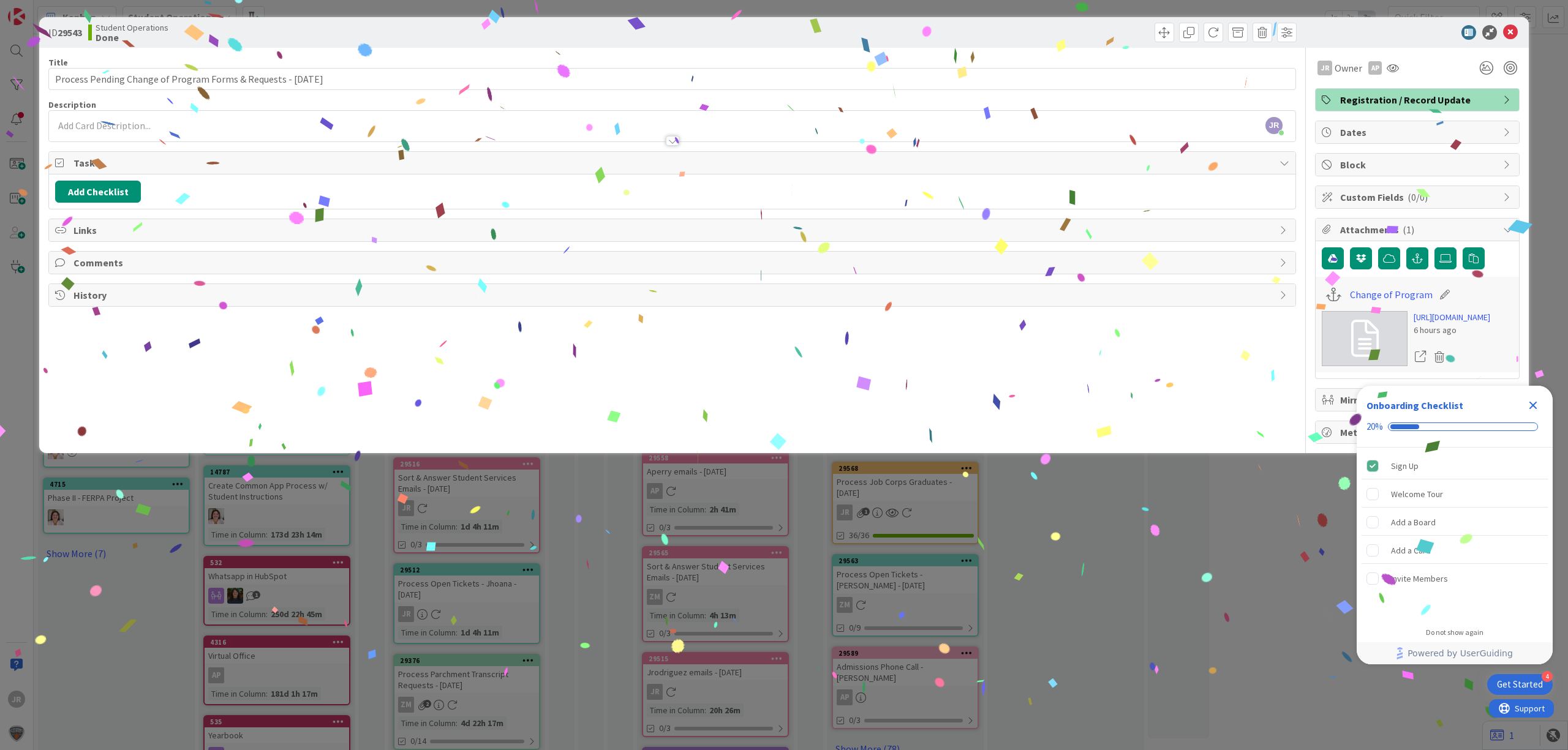
click at [782, 8] on div "ID 29543 Student Operations Done Move Move Title 63 / 128 Process Pending Chang…" at bounding box center [784, 375] width 1568 height 750
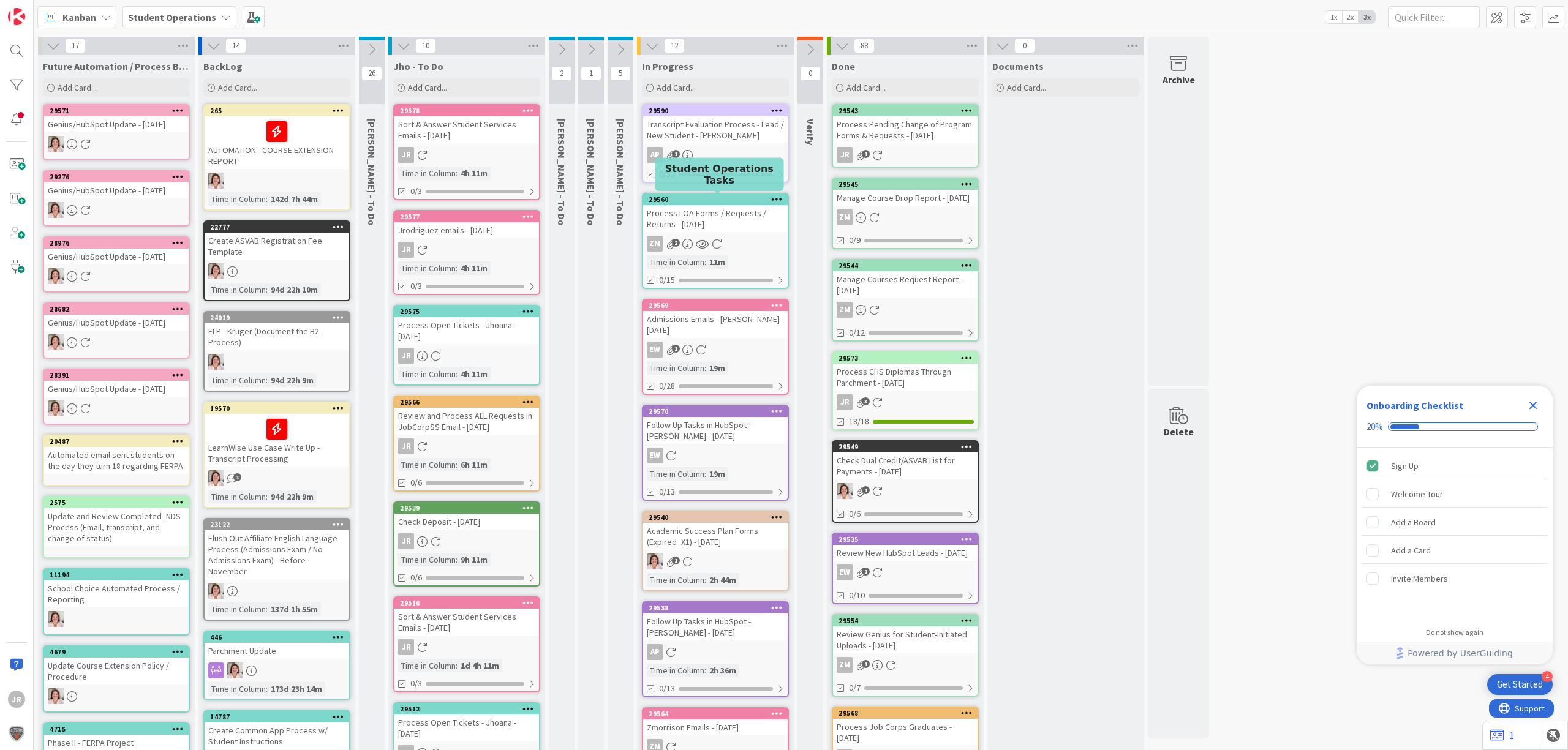
click at [726, 225] on div "Process LOA Forms / Requests / Returns - [DATE]" at bounding box center [715, 218] width 145 height 27
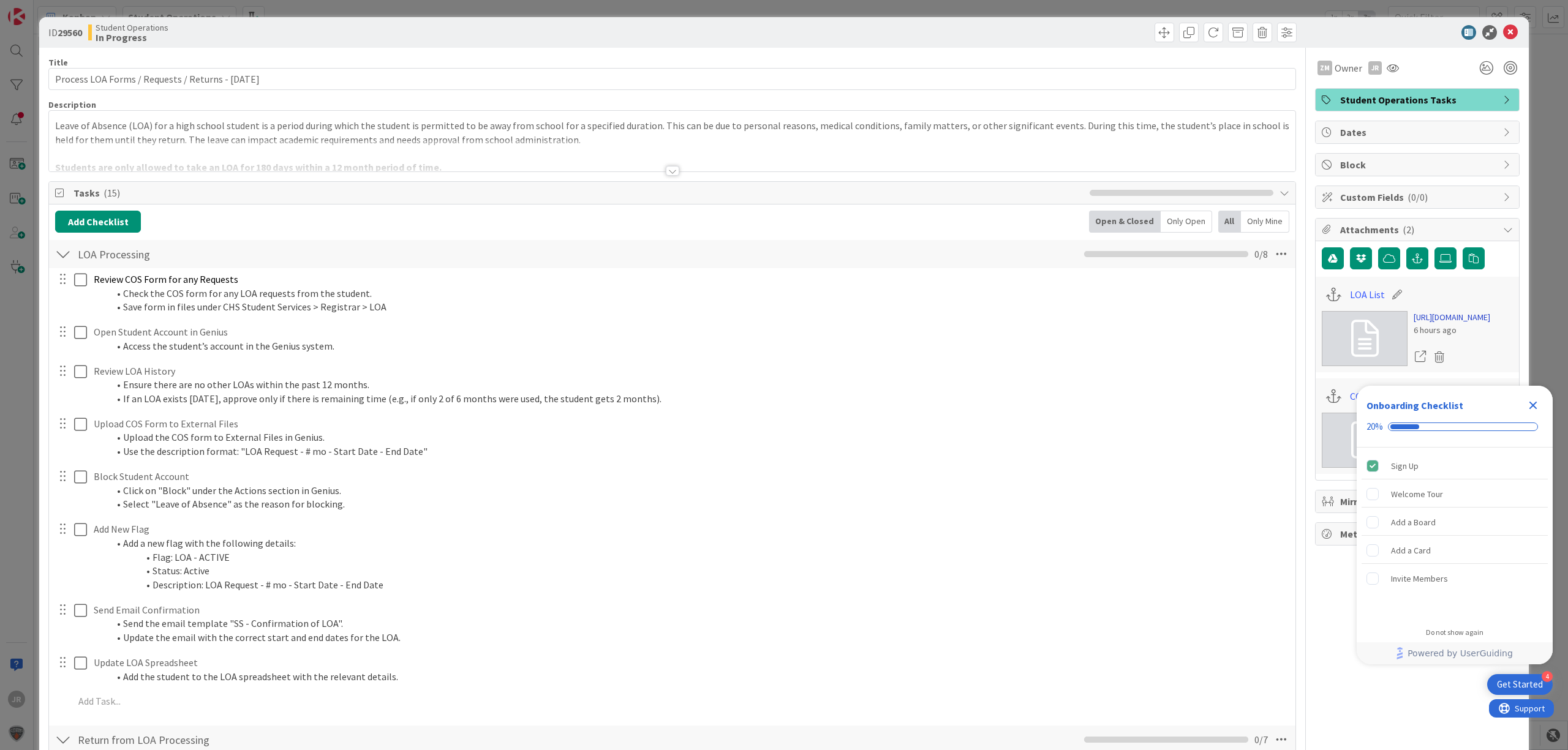
click at [1433, 324] on link "[URL][DOMAIN_NAME]" at bounding box center [1452, 318] width 76 height 13
click at [449, 10] on div "ID 29560 Student Operations In Progress Title 51 / 128 Process LOA Forms / Requ…" at bounding box center [784, 375] width 1568 height 750
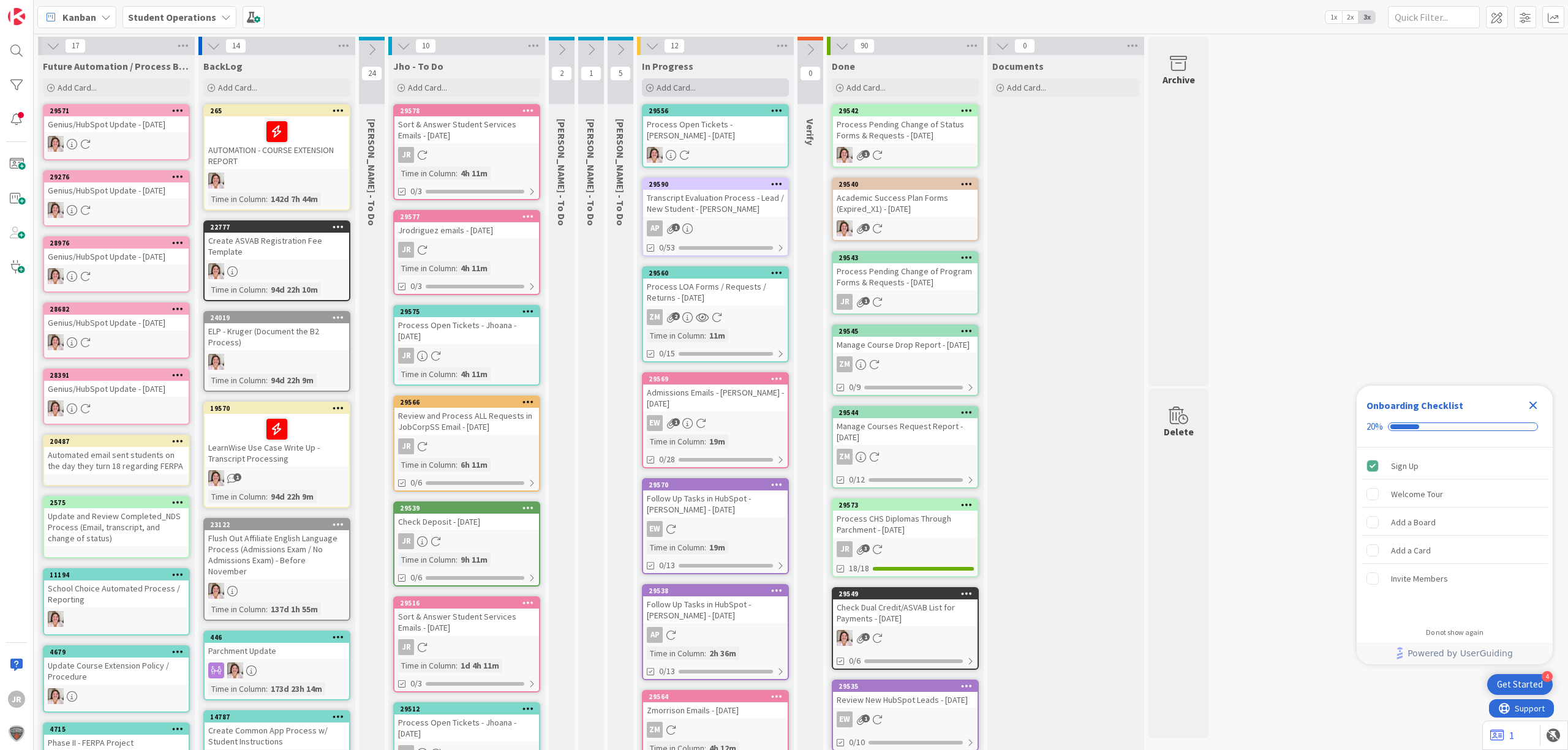
click at [727, 92] on div "Add Card..." at bounding box center [715, 87] width 147 height 18
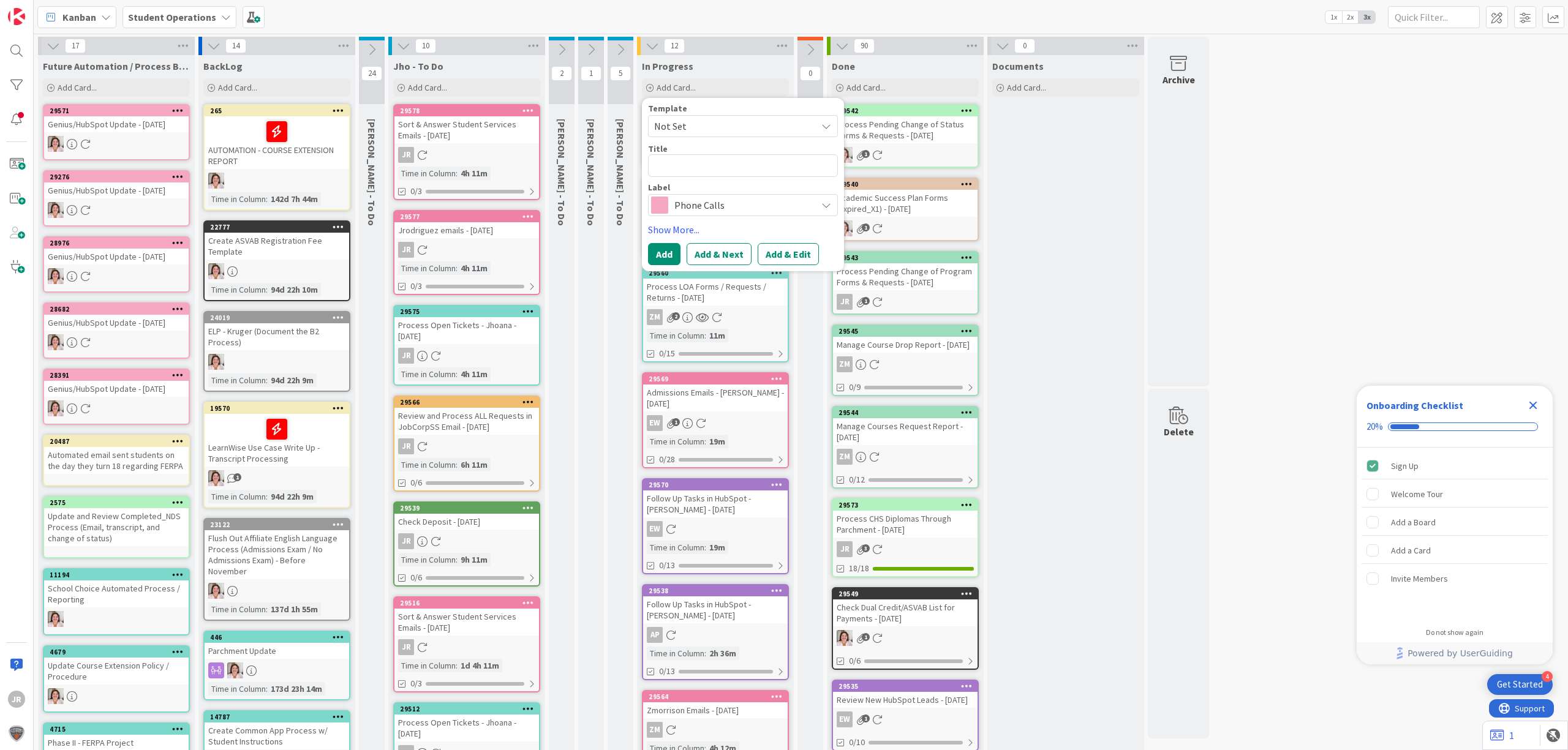
click at [731, 123] on span "Not Set" at bounding box center [731, 126] width 153 height 16
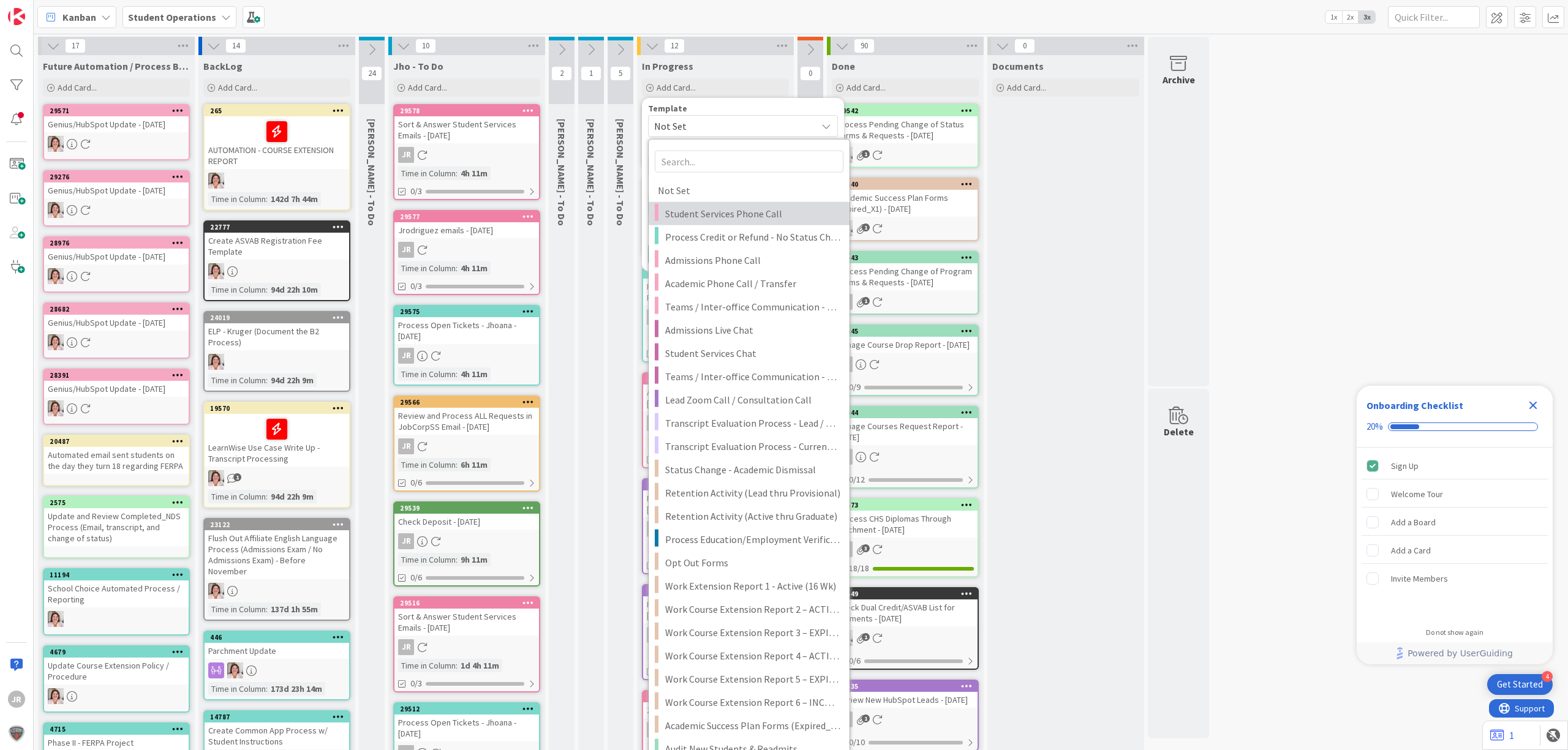
click at [731, 213] on span "Student Services Phone Call" at bounding box center [752, 213] width 175 height 16
type textarea "x"
type textarea "Student Services Phone Call"
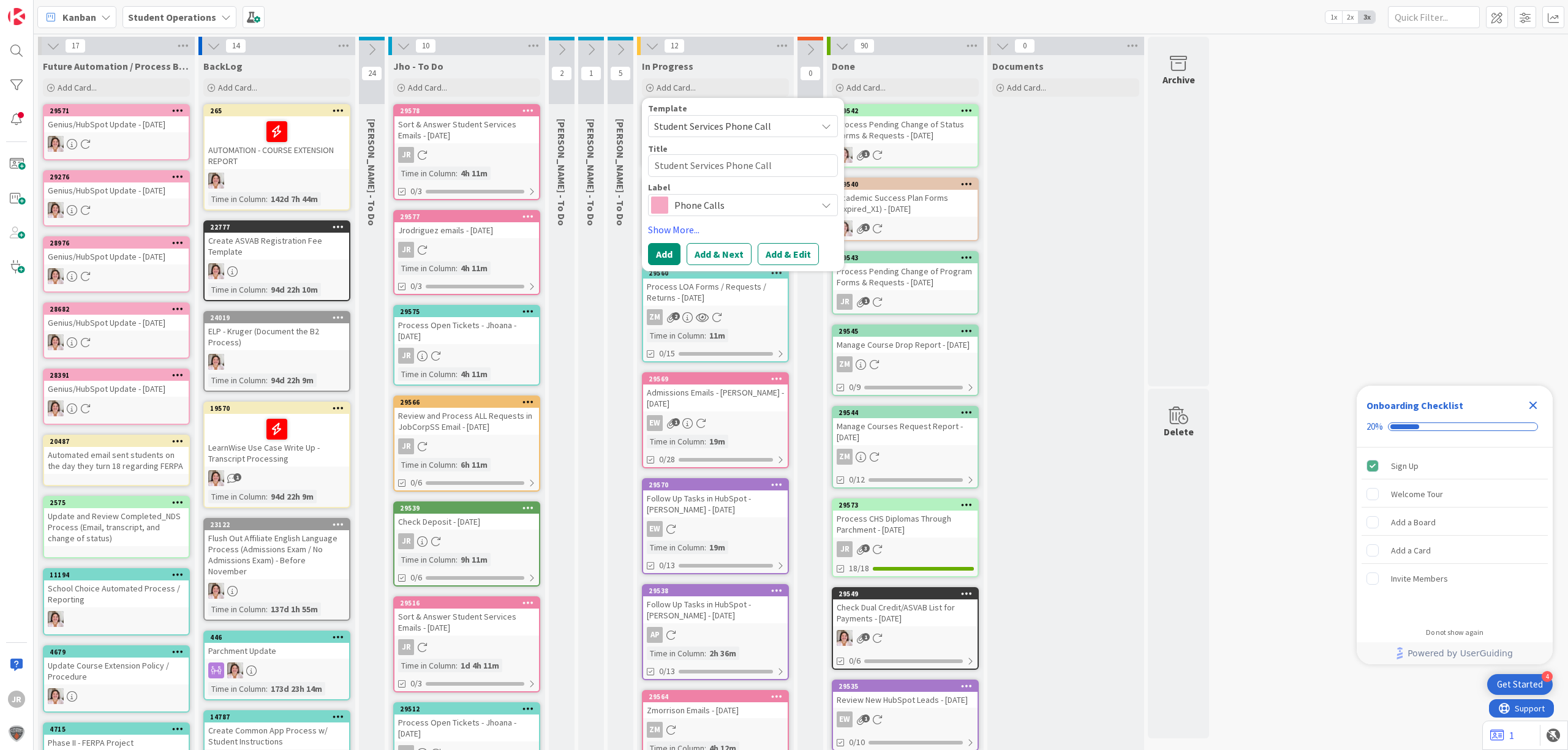
drag, startPoint x: 786, startPoint y: 253, endPoint x: 727, endPoint y: 237, distance: 61.1
click at [786, 251] on button "Add & Edit" at bounding box center [788, 254] width 61 height 22
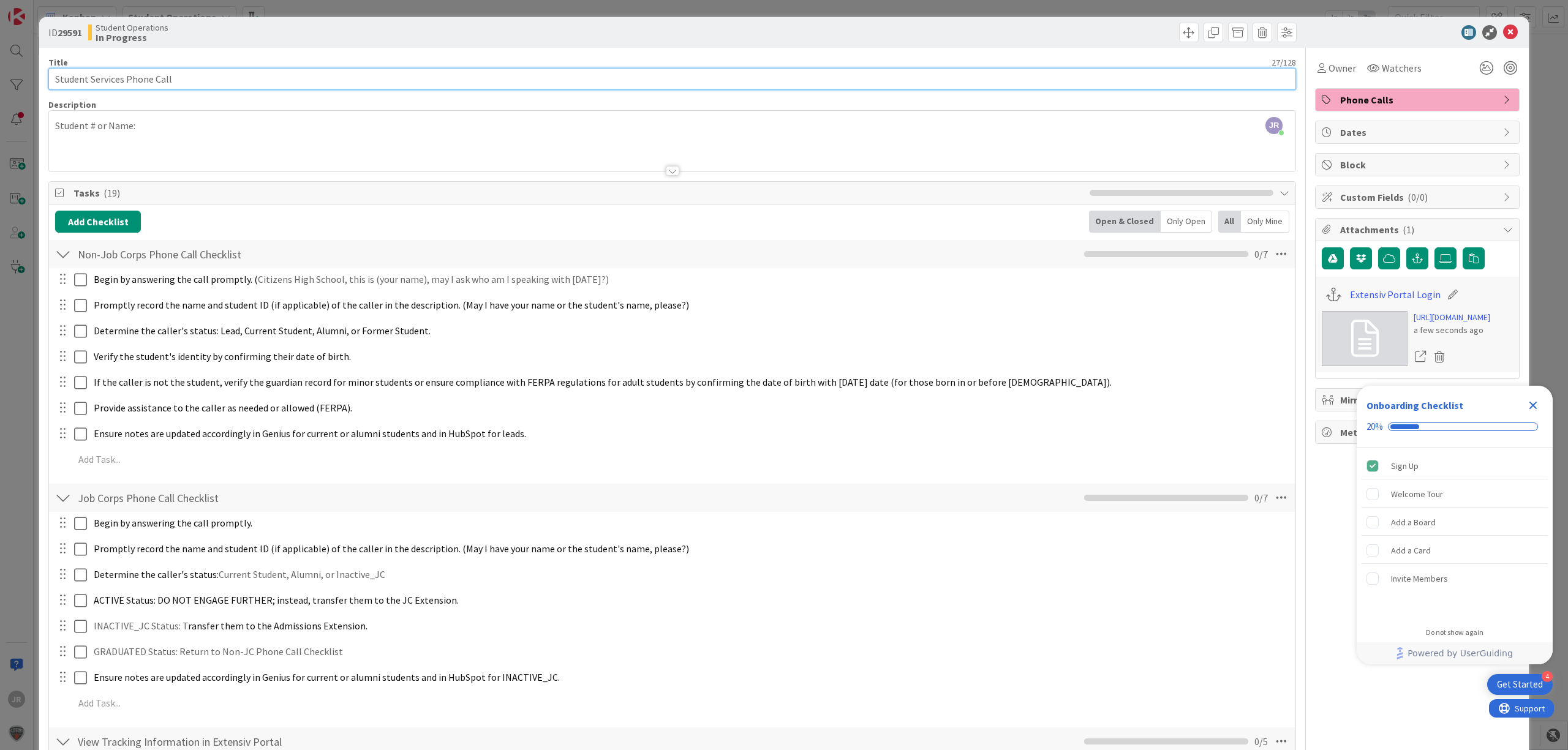
drag, startPoint x: 220, startPoint y: 82, endPoint x: 206, endPoint y: 80, distance: 14.1
click at [220, 81] on input "Student Services Phone Call" at bounding box center [673, 79] width 1248 height 22
click at [266, 84] on input "Student Services Phone Call" at bounding box center [673, 79] width 1248 height 22
type input "Student Services Phone Call - [PERSON_NAME]"
click at [1317, 70] on icon at bounding box center [1322, 68] width 9 height 10
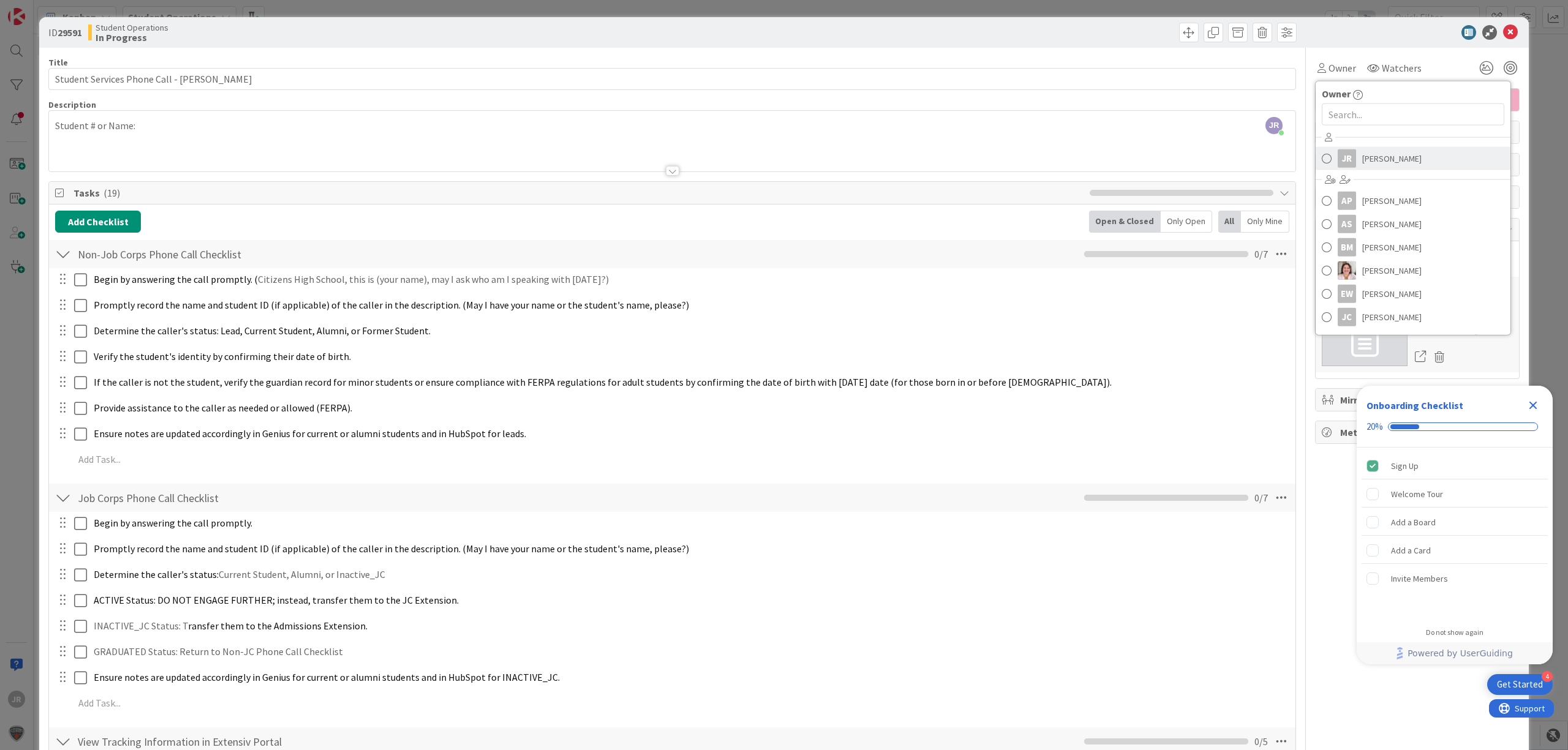
click at [1370, 168] on link "JR [PERSON_NAME]" at bounding box center [1413, 158] width 195 height 23
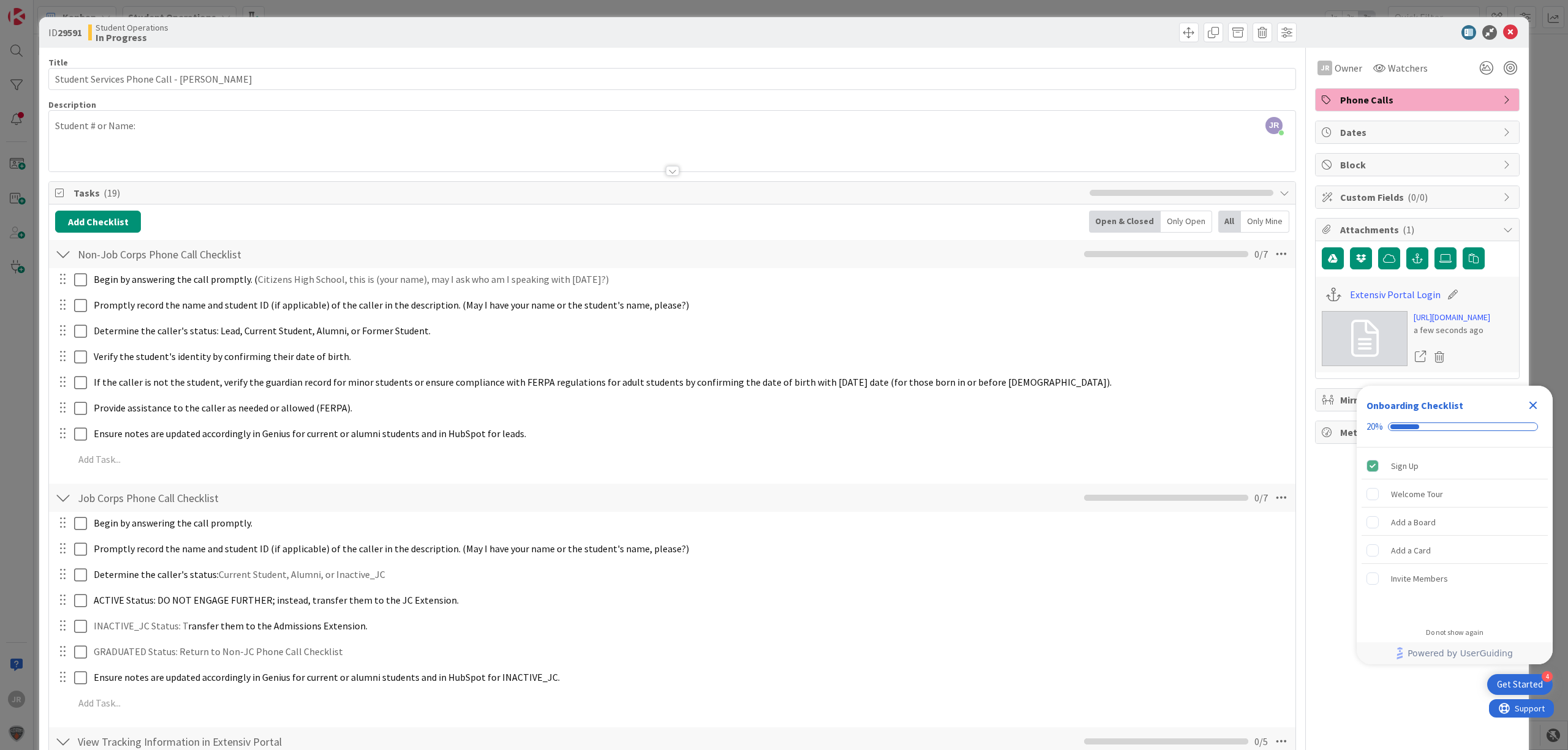
click at [791, 6] on div "ID 29591 Student Operations In Progress Title 45 / 128 Student Services Phone C…" at bounding box center [784, 375] width 1568 height 750
